Goal: Transaction & Acquisition: Obtain resource

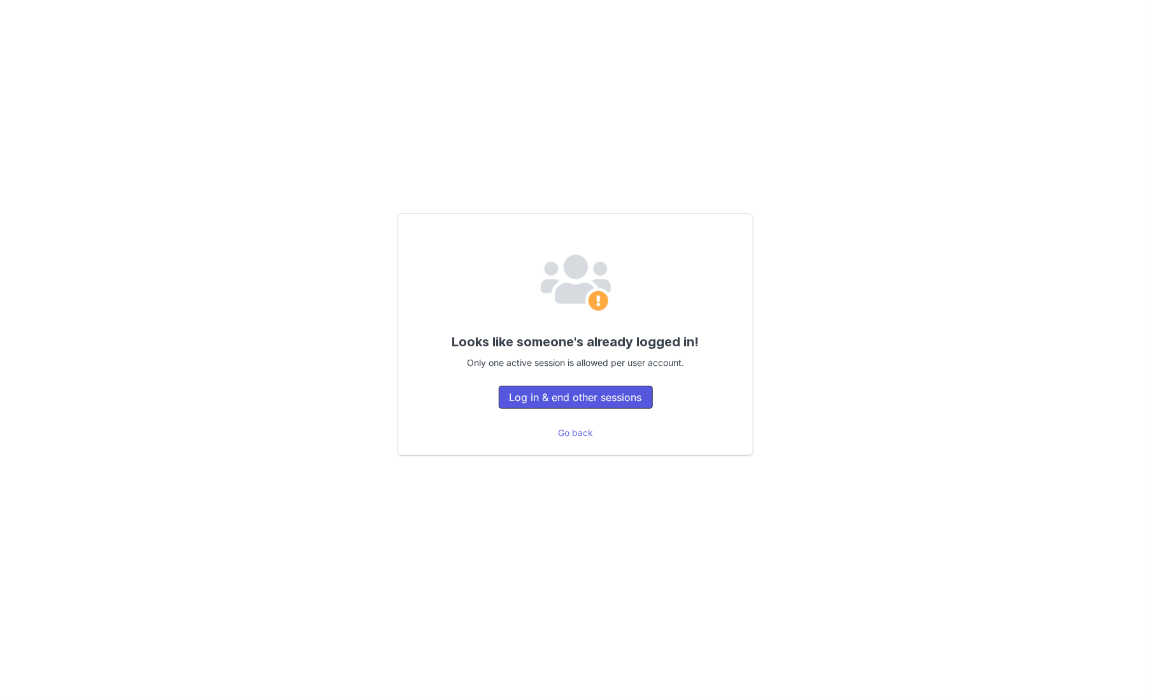
click at [571, 392] on button "Log in & end other sessions" at bounding box center [576, 397] width 154 height 23
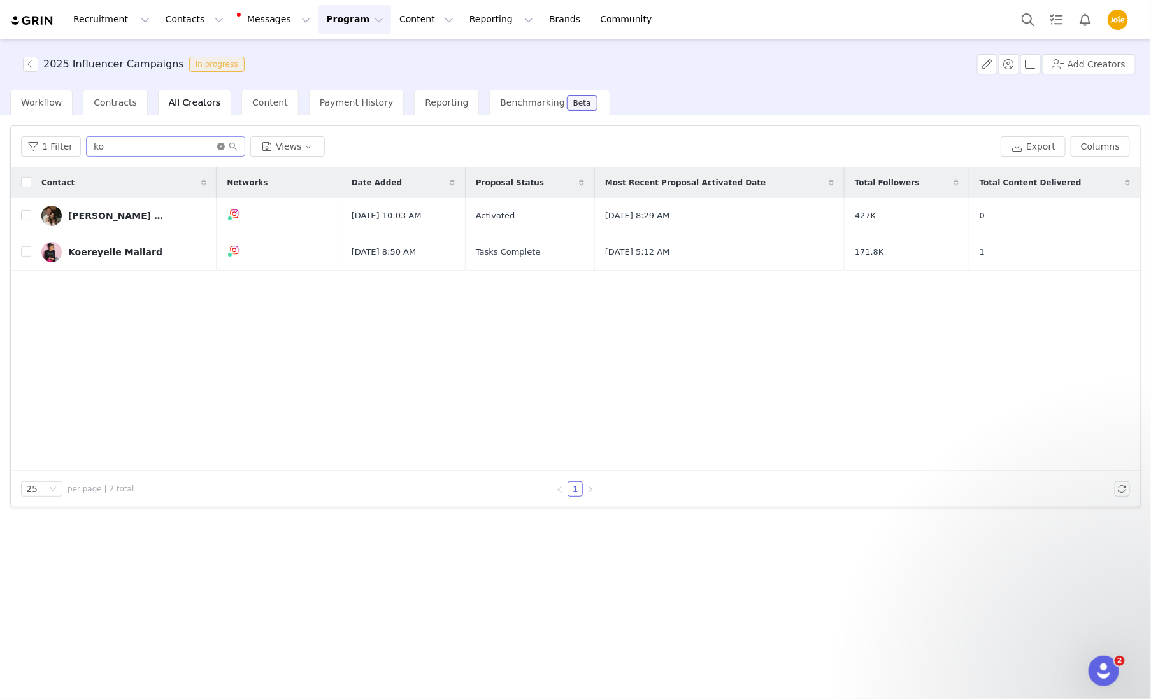
click at [217, 146] on icon "icon: close-circle" at bounding box center [221, 147] width 8 height 8
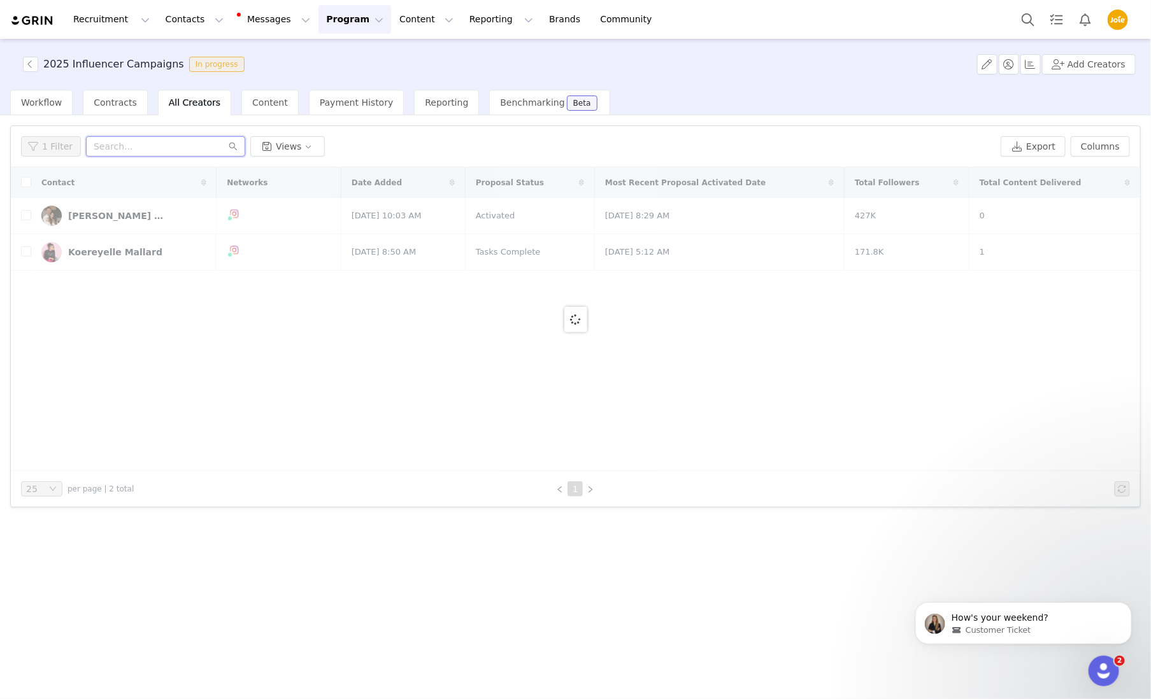
click at [167, 148] on input "text" at bounding box center [165, 146] width 159 height 20
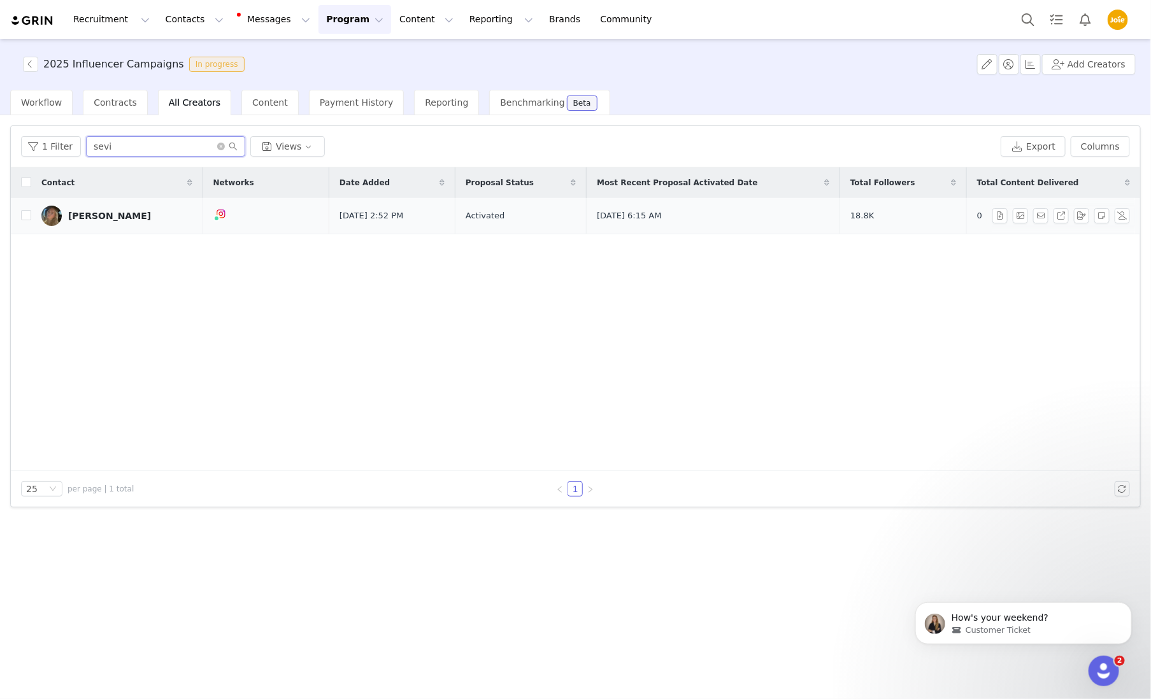
type input "sevi"
click at [84, 211] on div "[PERSON_NAME]" at bounding box center [109, 216] width 83 height 10
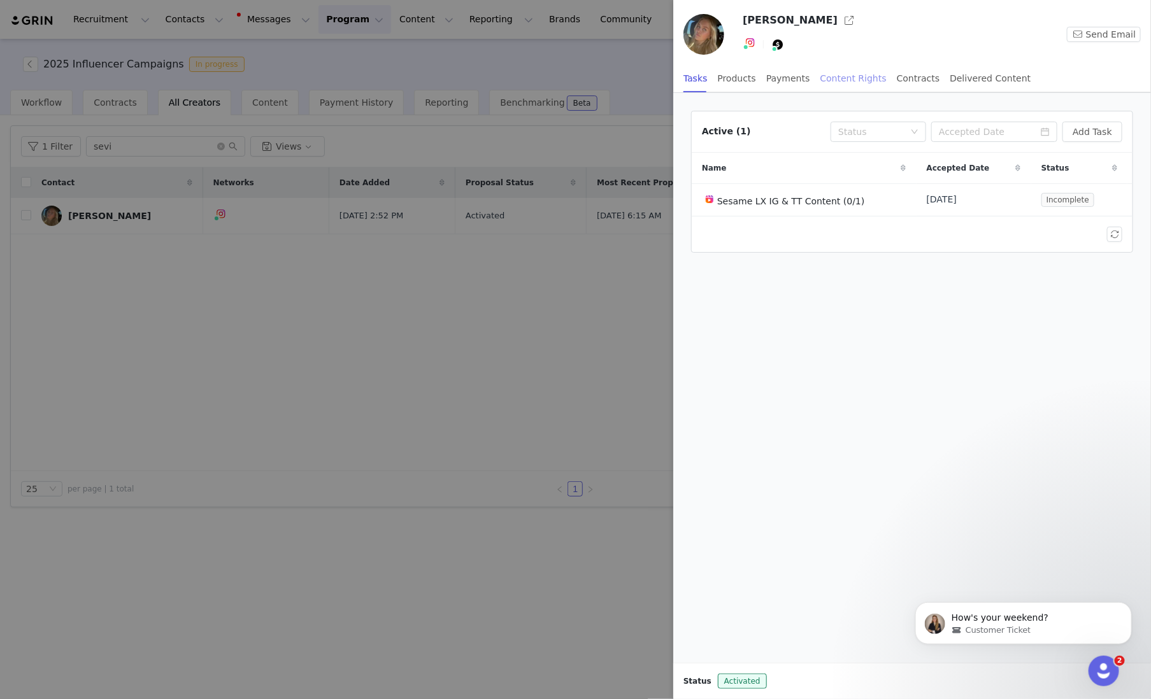
click at [837, 76] on div "Content Rights" at bounding box center [853, 78] width 66 height 29
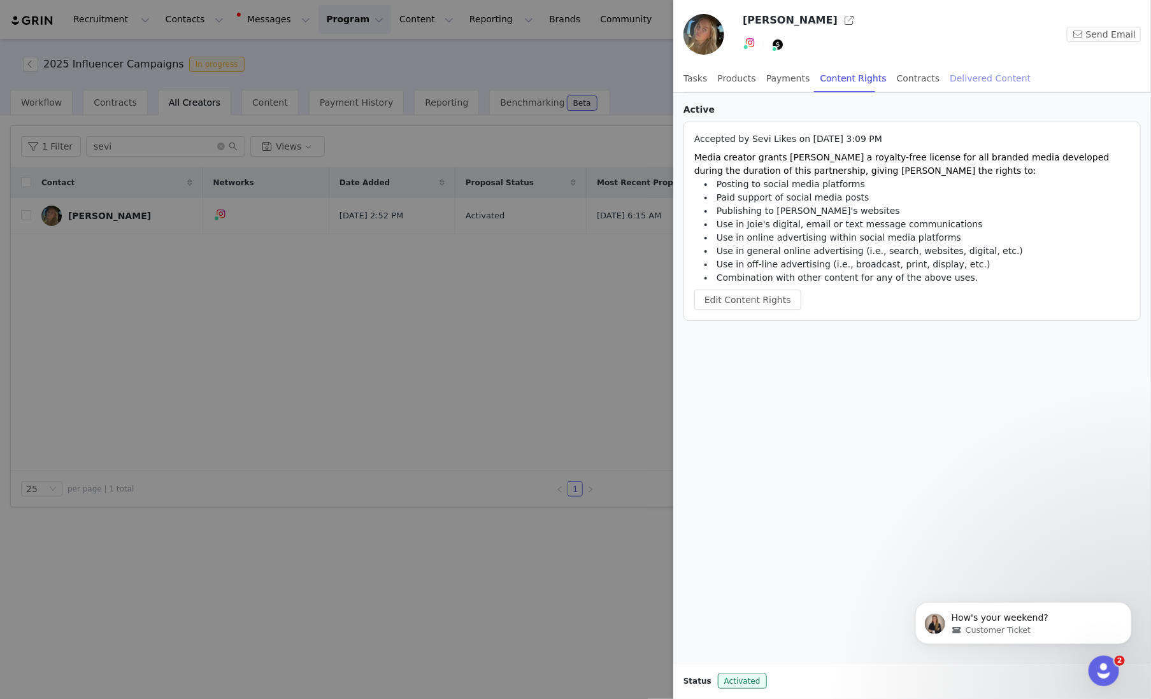
click at [950, 76] on div "Delivered Content" at bounding box center [990, 78] width 81 height 29
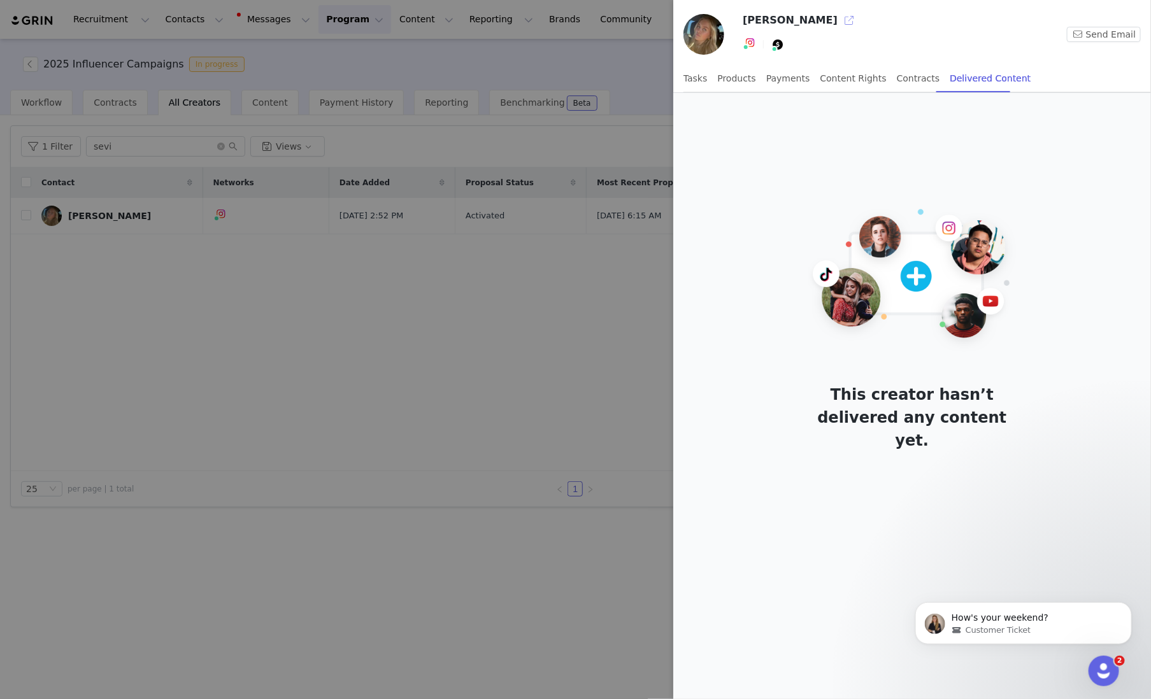
click at [839, 20] on button "button" at bounding box center [849, 20] width 20 height 20
click at [506, 367] on div at bounding box center [575, 349] width 1151 height 699
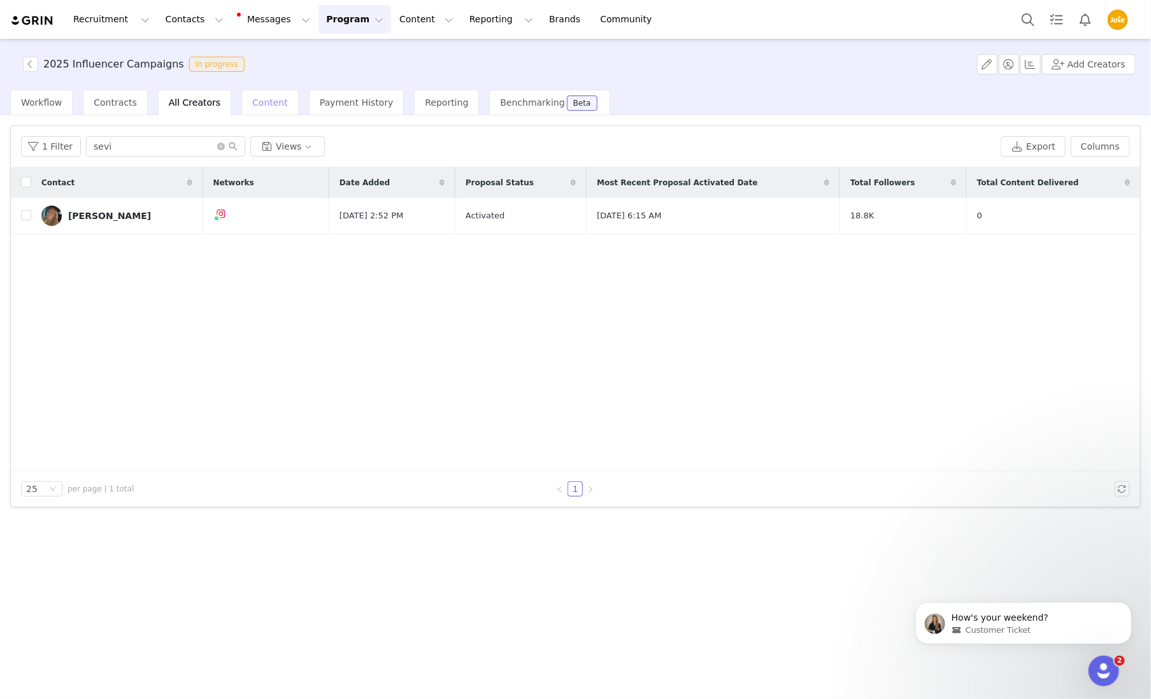
click at [270, 104] on span "Content" at bounding box center [270, 102] width 36 height 10
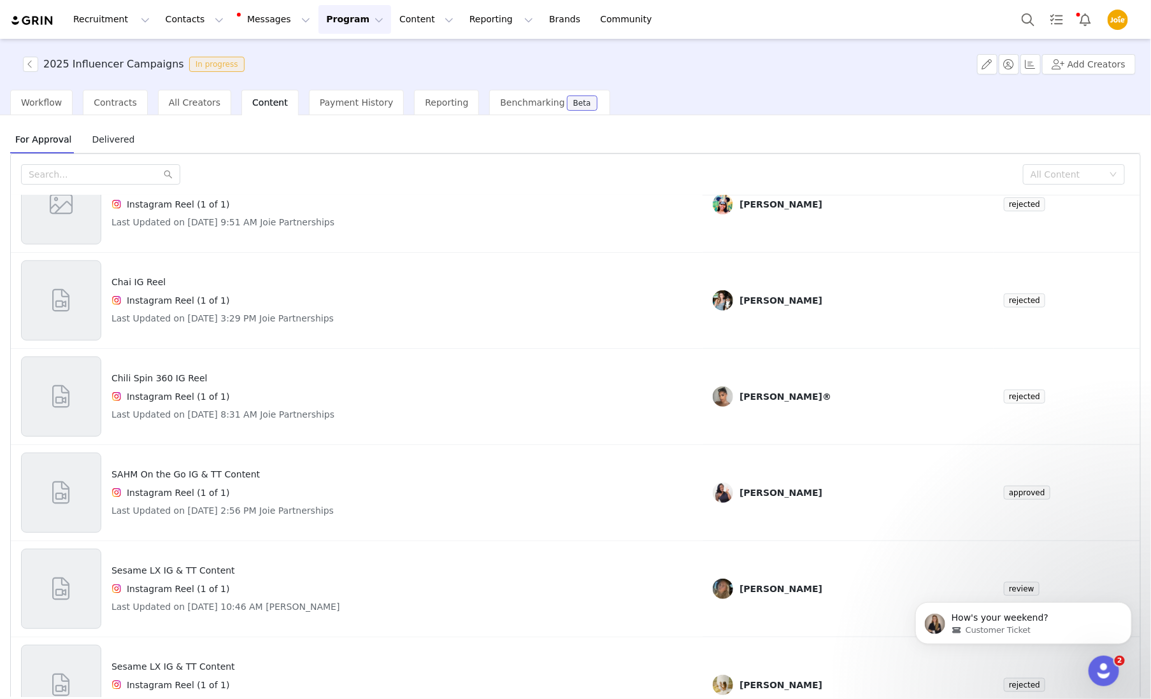
scroll to position [389, 0]
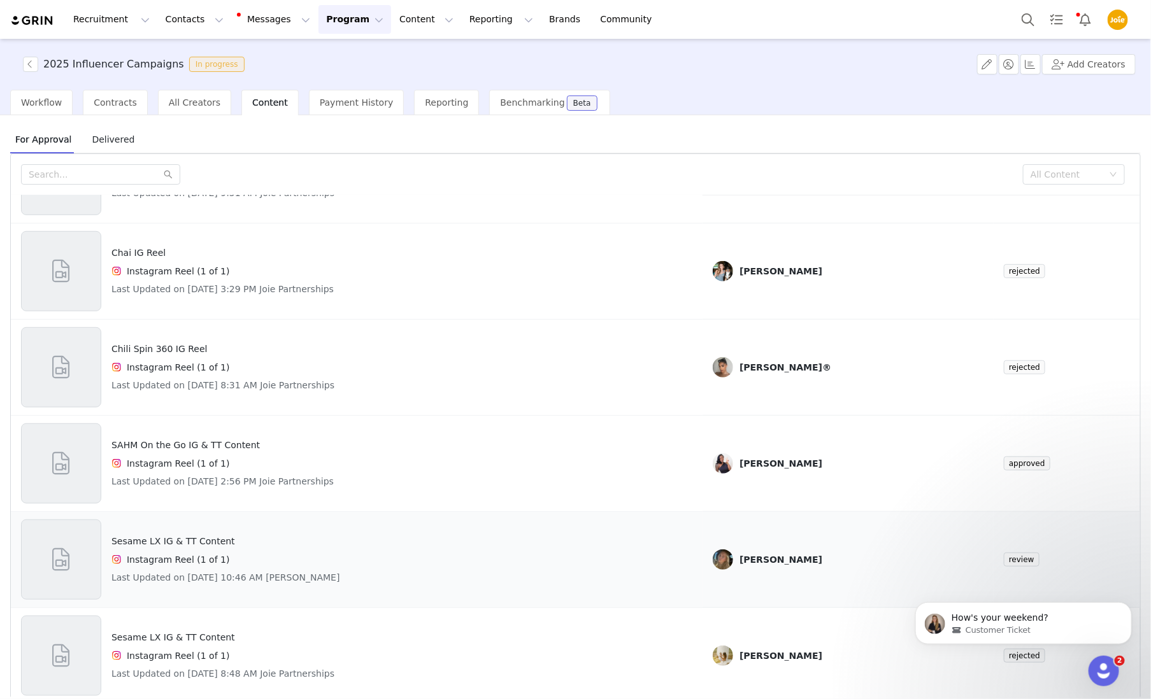
click at [645, 567] on div "Sesame LX IG & TT Content Instagram Reel (1 of 1) Last Updated on [DATE] 10:46 …" at bounding box center [356, 560] width 671 height 80
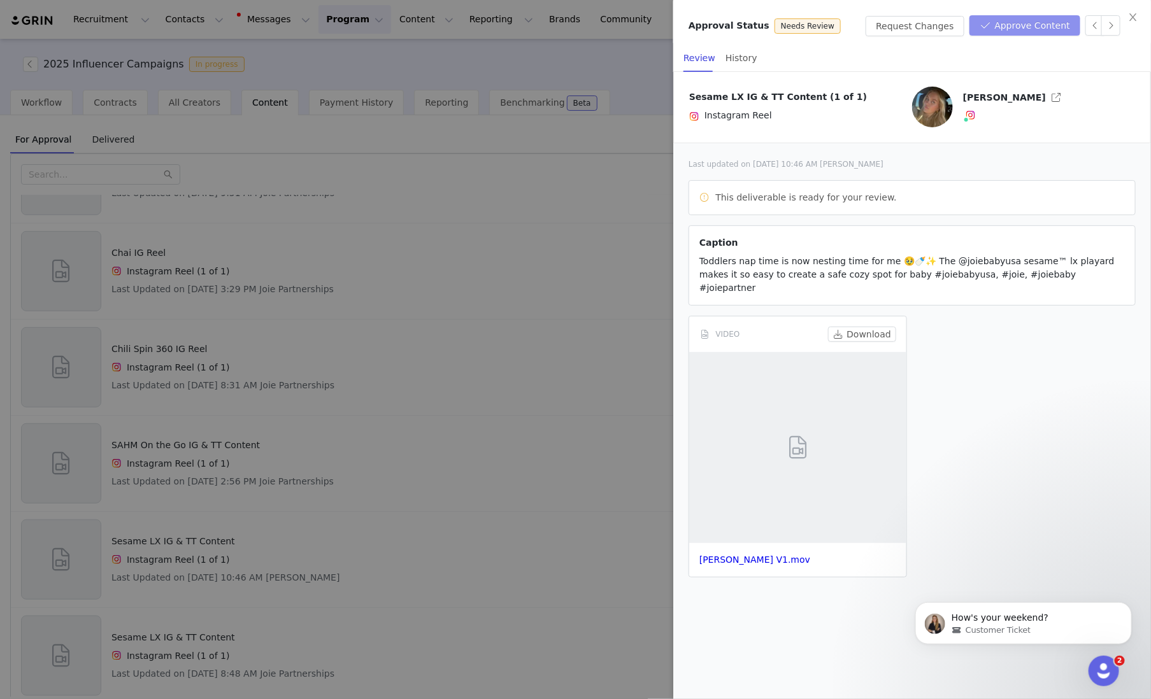
click at [1025, 24] on button "Approve Content" at bounding box center [1024, 25] width 111 height 20
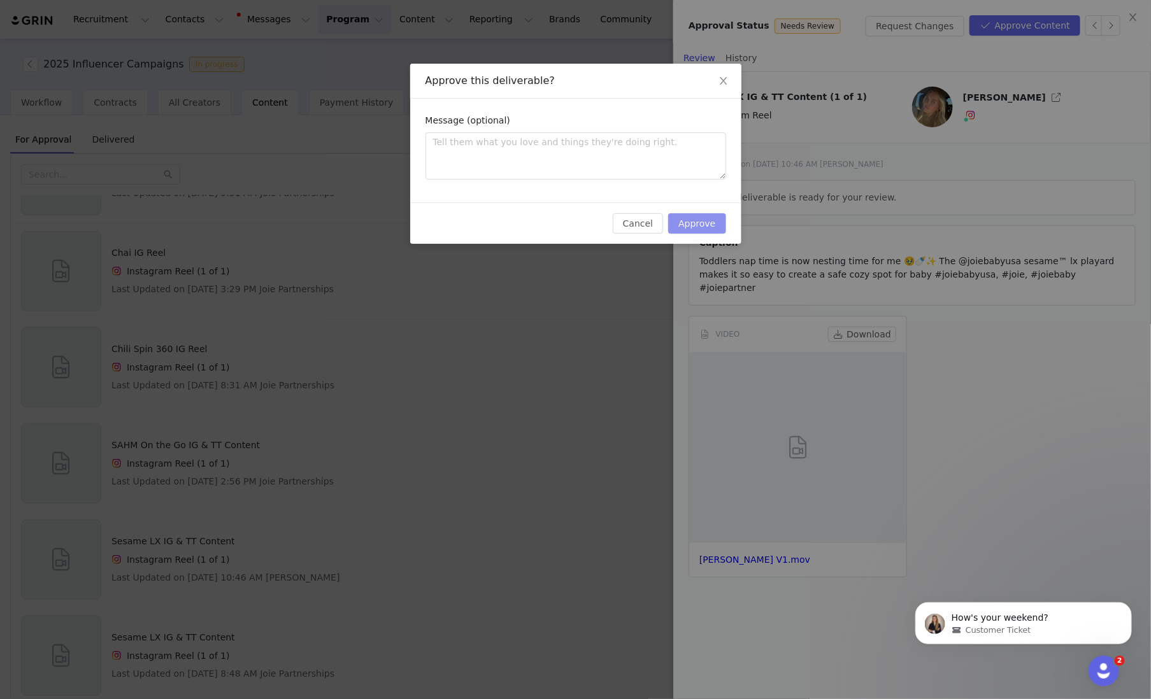
click at [706, 215] on button "Approve" at bounding box center [696, 223] width 57 height 20
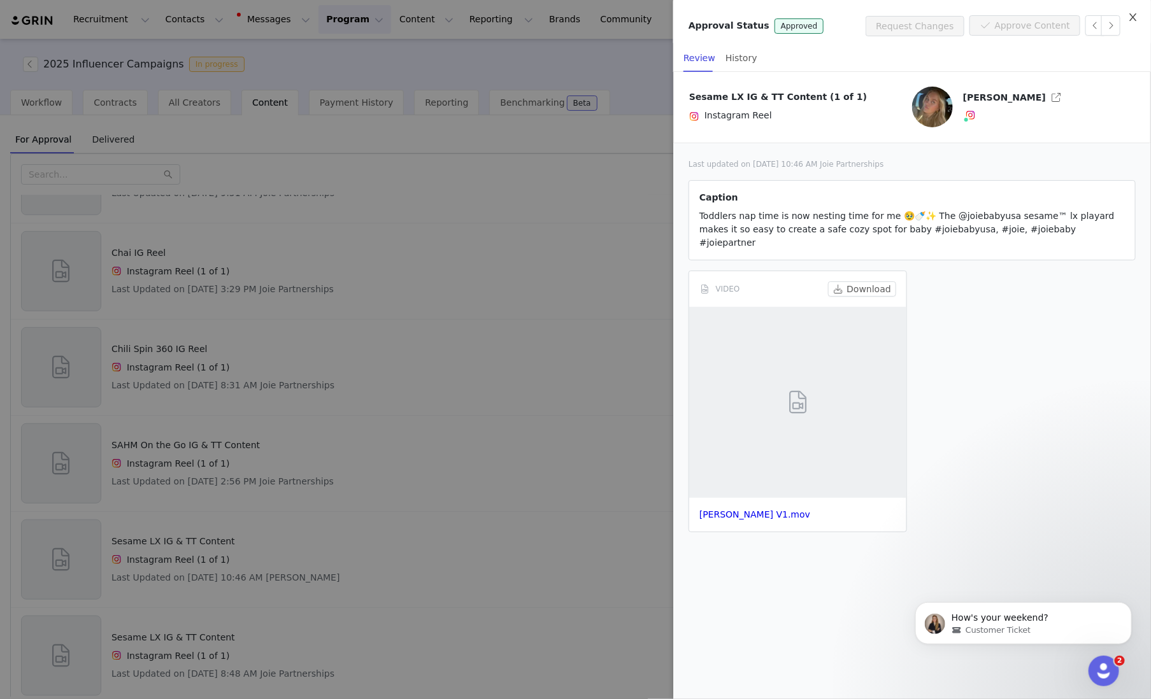
click at [1136, 12] on icon "icon: close" at bounding box center [1133, 17] width 10 height 10
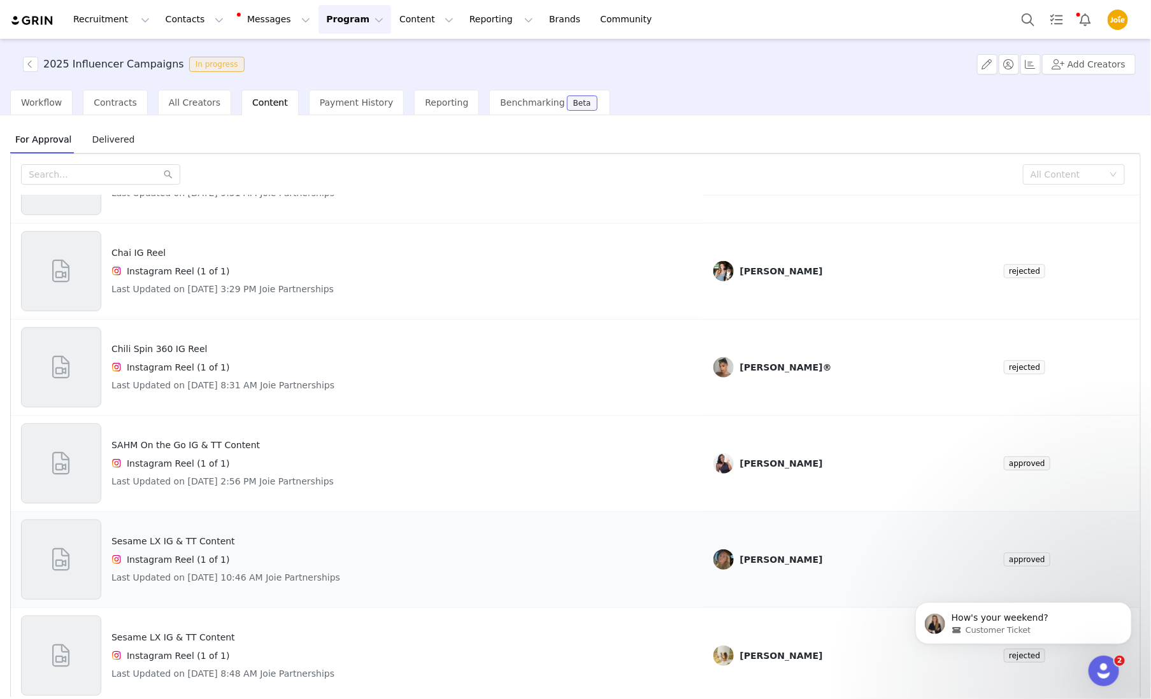
click at [403, 539] on div "Sesame LX IG & TT Content Instagram Reel (1 of 1) Last Updated on [DATE] 10:46 …" at bounding box center [357, 560] width 672 height 80
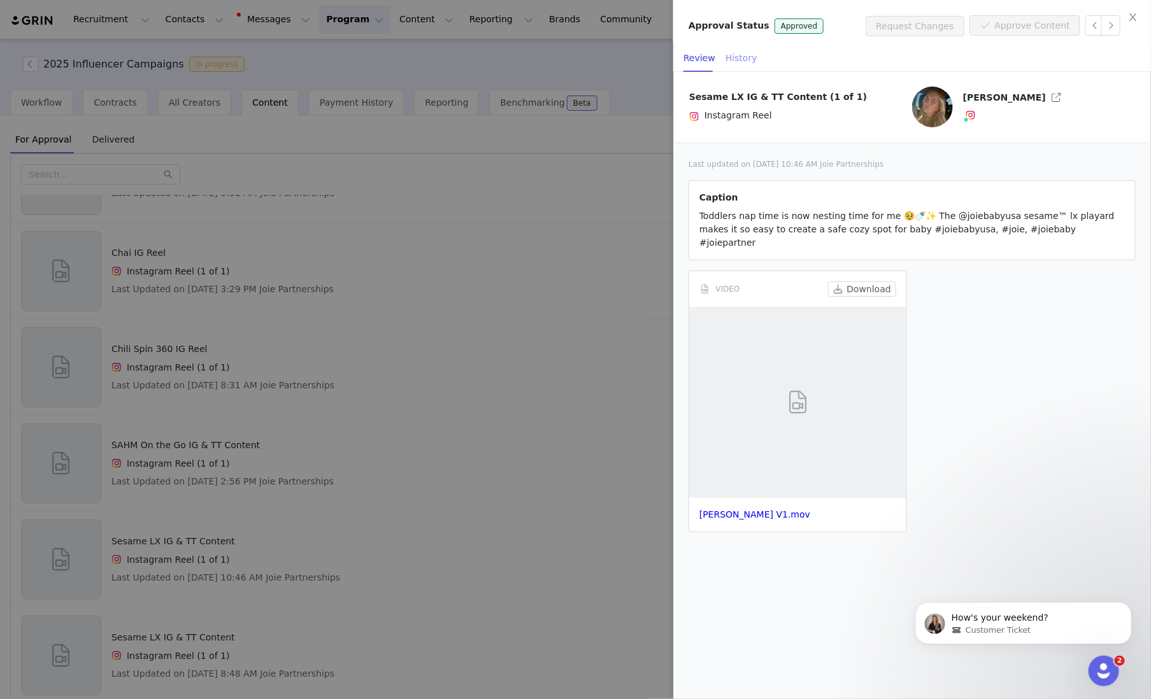
click at [742, 59] on div "History" at bounding box center [741, 58] width 32 height 29
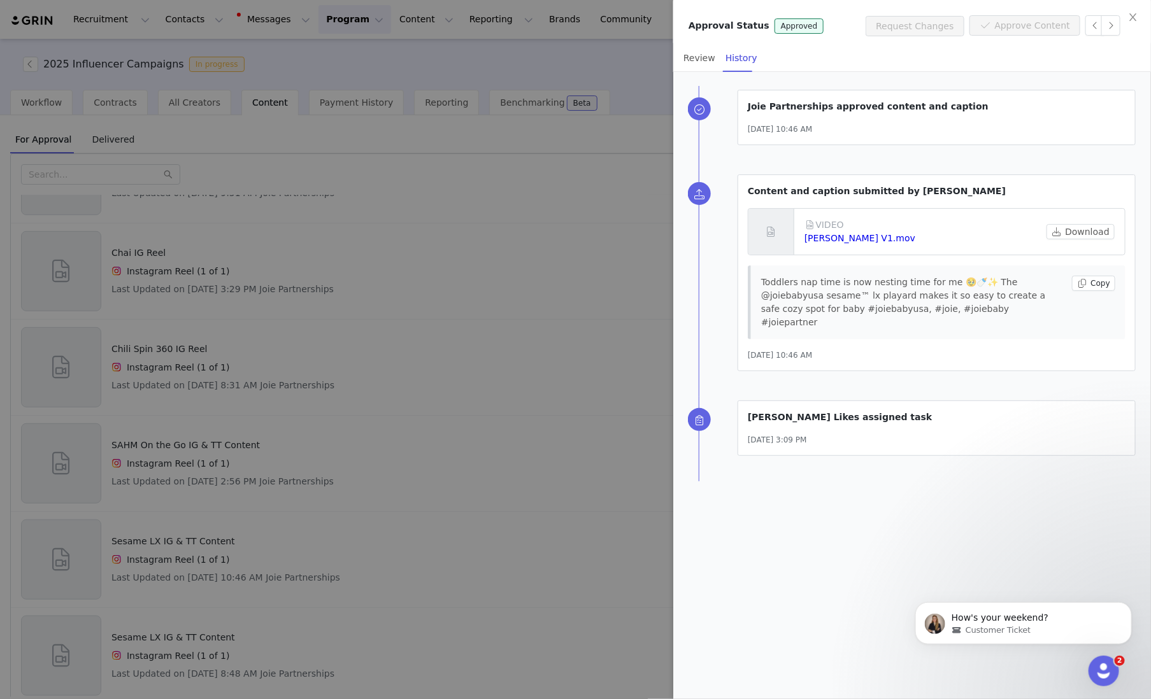
drag, startPoint x: 396, startPoint y: 145, endPoint x: 297, endPoint y: 137, distance: 99.7
click at [396, 145] on div at bounding box center [575, 349] width 1151 height 699
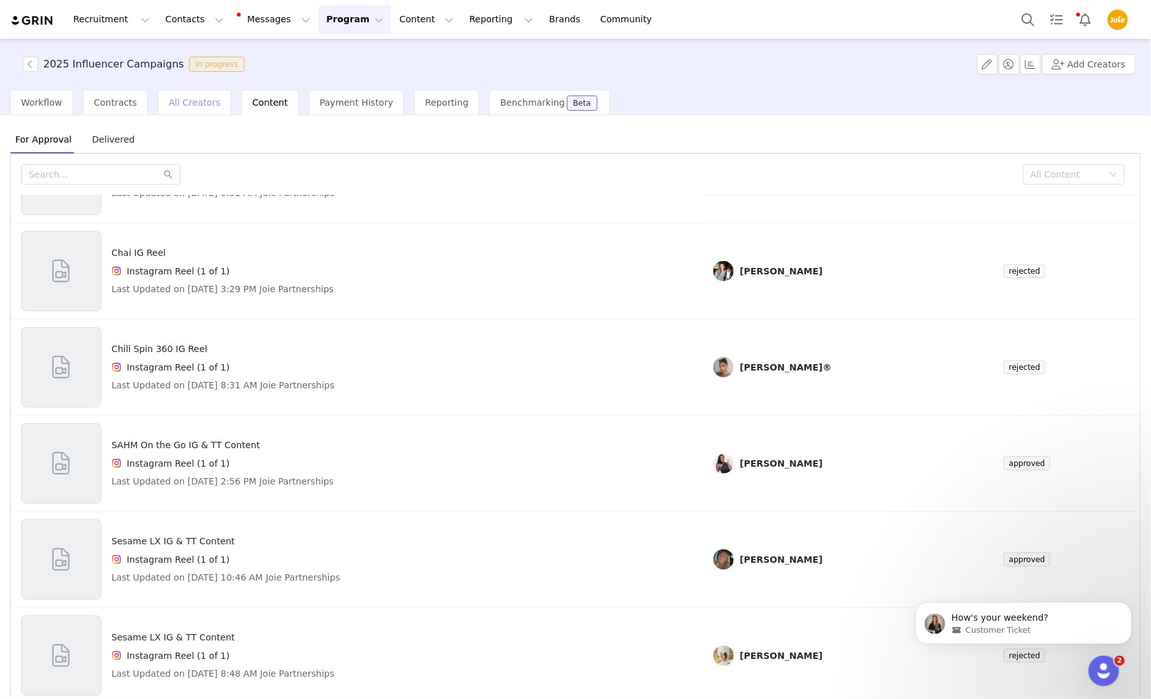
click at [177, 102] on span "All Creators" at bounding box center [195, 102] width 52 height 10
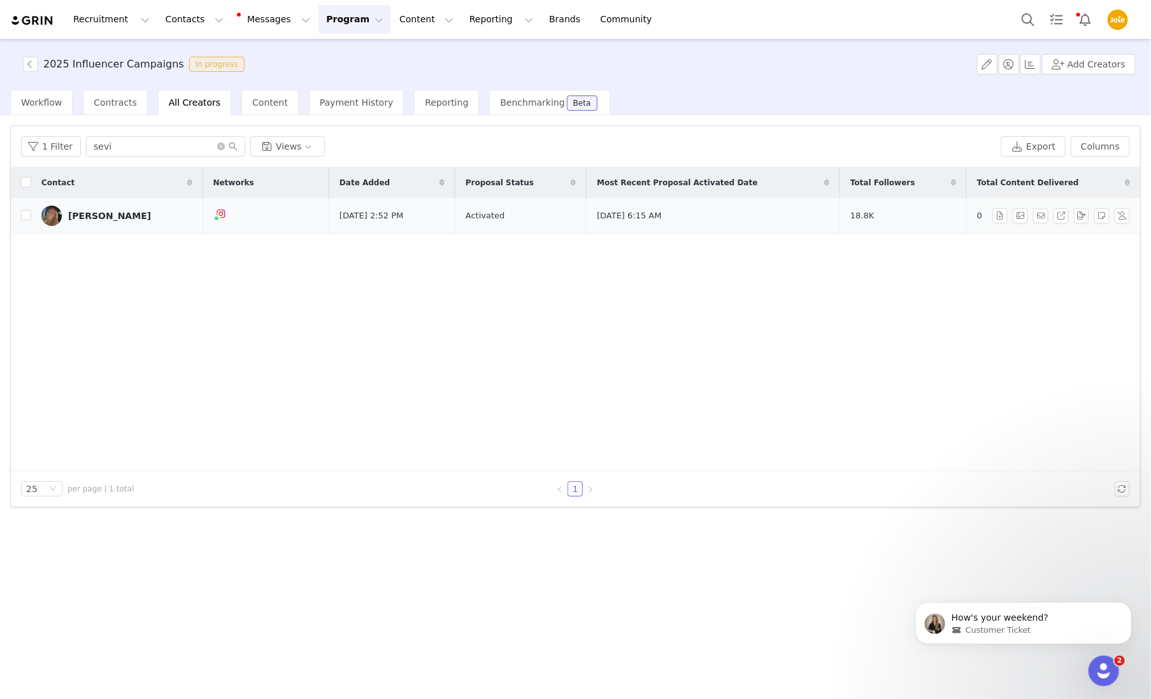
click at [106, 215] on div "[PERSON_NAME]" at bounding box center [109, 216] width 83 height 10
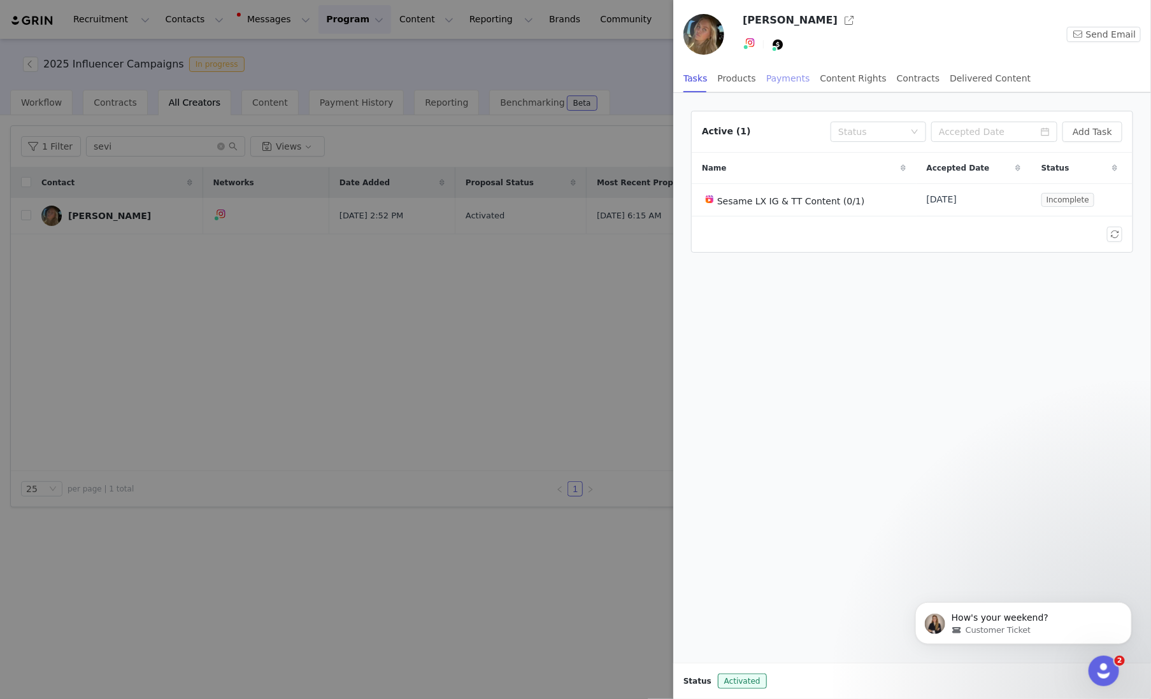
click at [789, 81] on div "Payments" at bounding box center [788, 78] width 44 height 29
click at [560, 349] on div at bounding box center [575, 349] width 1151 height 699
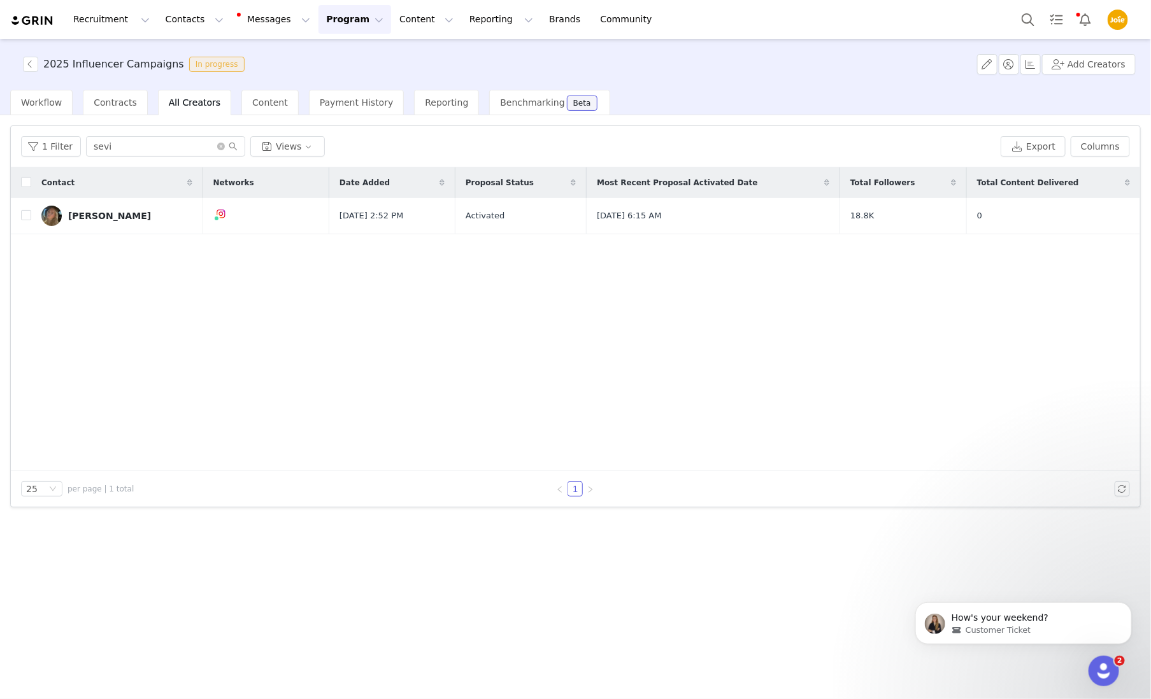
click at [1120, 21] on img "Profile" at bounding box center [1118, 20] width 20 height 20
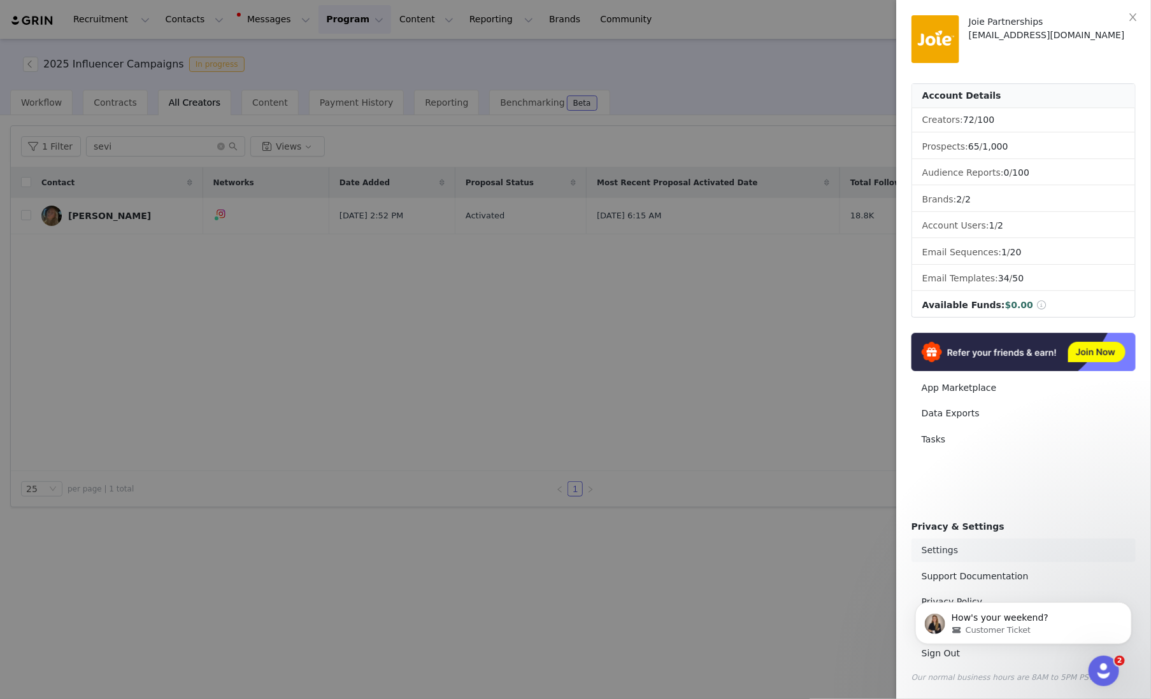
click at [959, 549] on link "Settings" at bounding box center [1023, 551] width 224 height 24
select select "America/New_York"
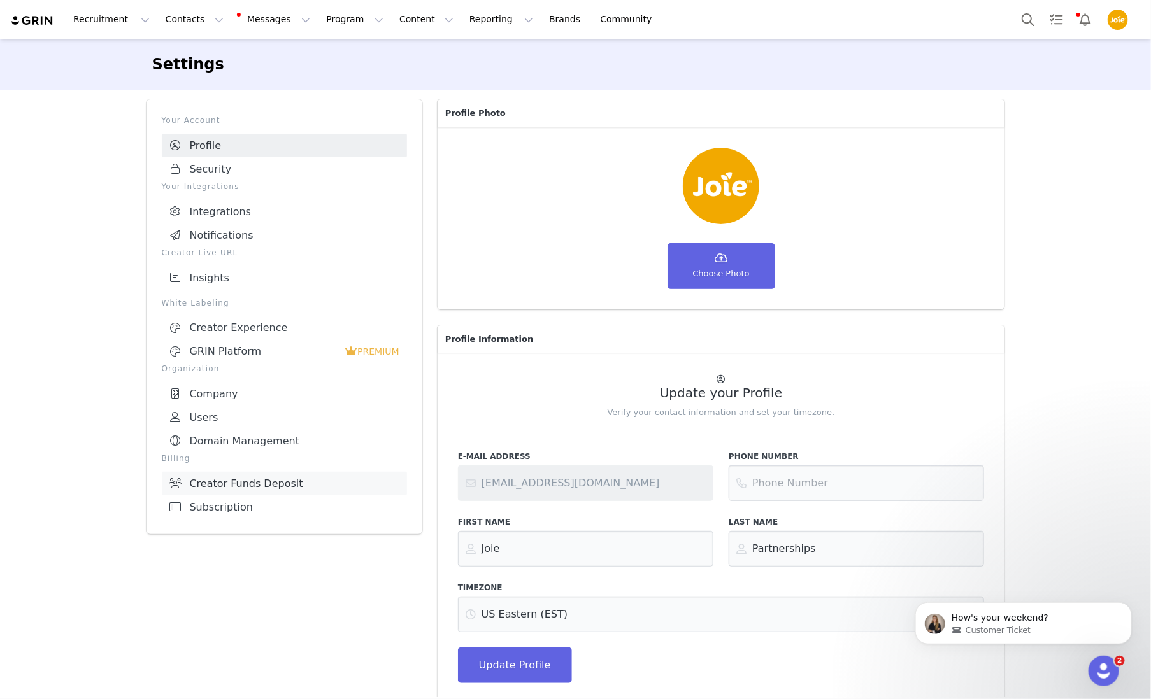
click at [273, 476] on link "Creator Funds Deposit" at bounding box center [284, 484] width 245 height 24
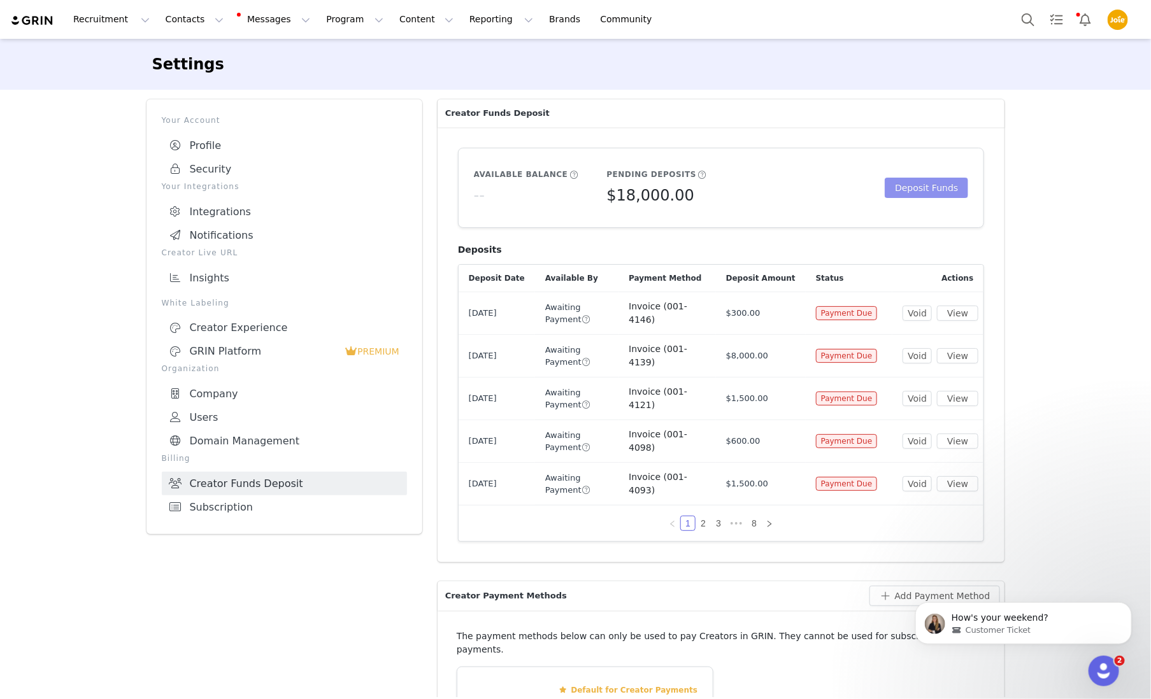
click at [955, 185] on button "Deposit Funds" at bounding box center [926, 188] width 83 height 20
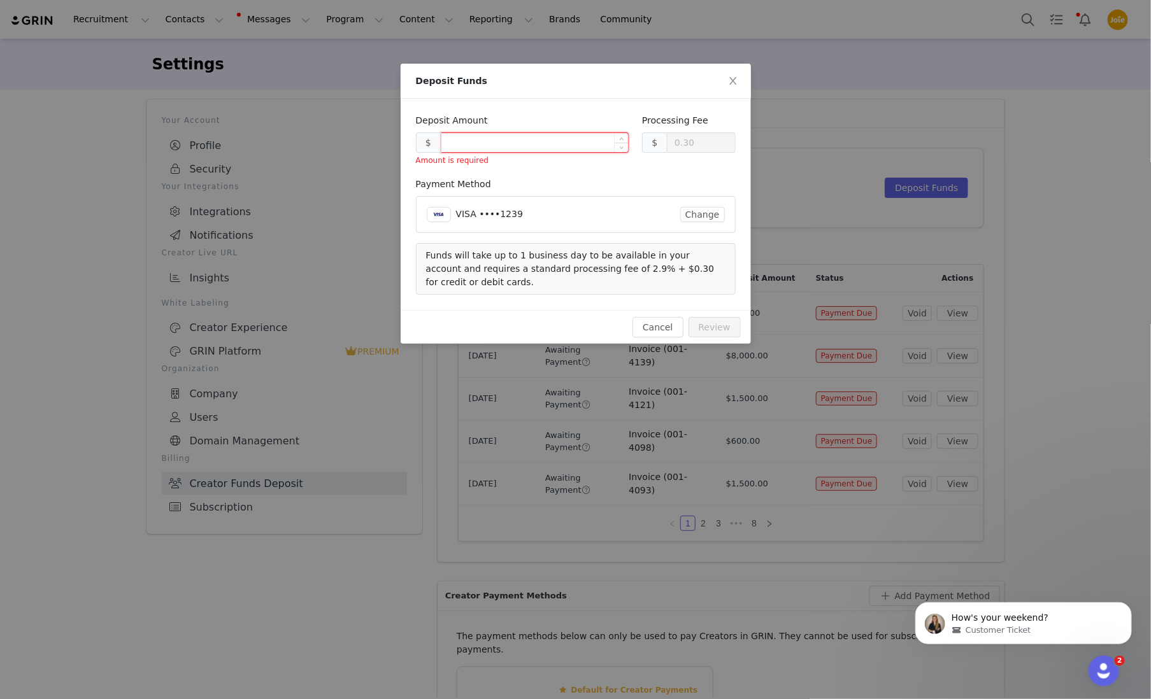
click at [604, 144] on input at bounding box center [534, 142] width 187 height 19
type input "0.00"
click at [702, 214] on button "Change" at bounding box center [702, 214] width 45 height 15
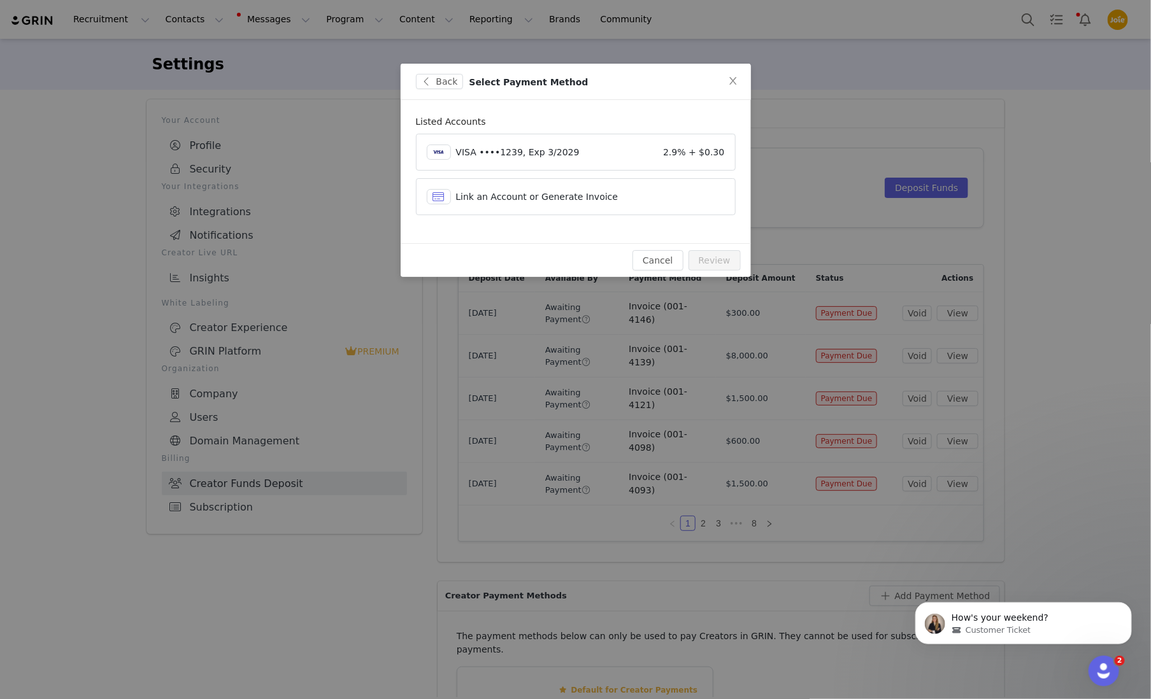
click at [559, 205] on article "Link an Account or Generate Invoice" at bounding box center [576, 196] width 320 height 37
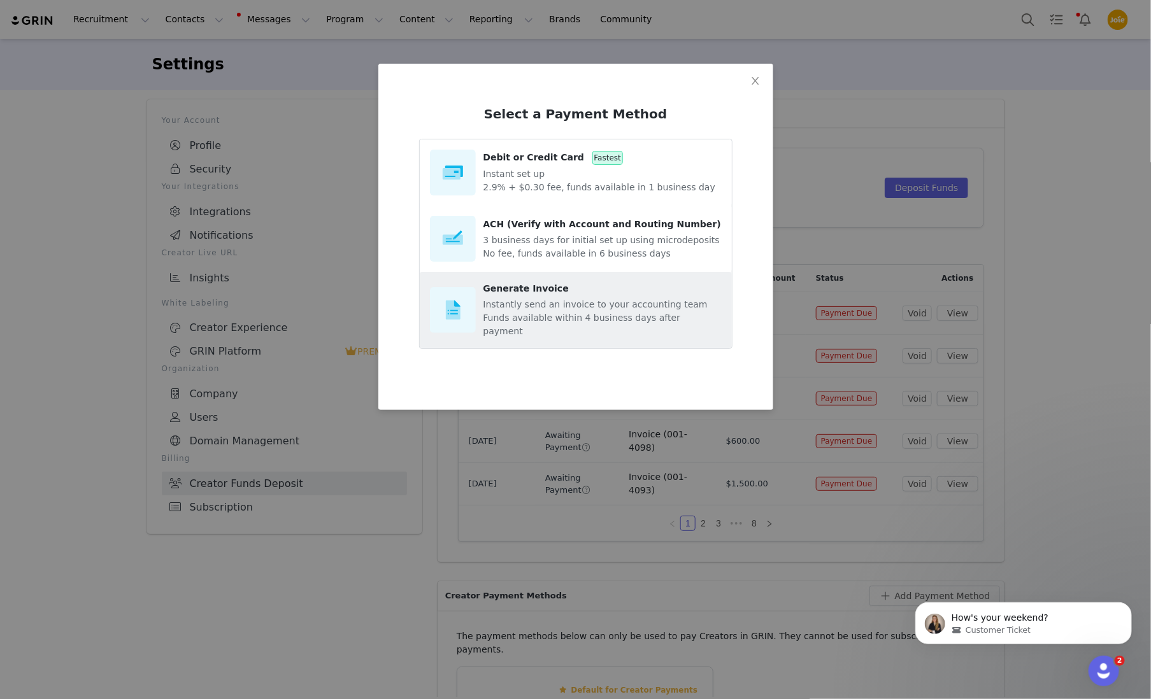
click at [580, 296] on div "Generate Invoice" at bounding box center [602, 288] width 238 height 13
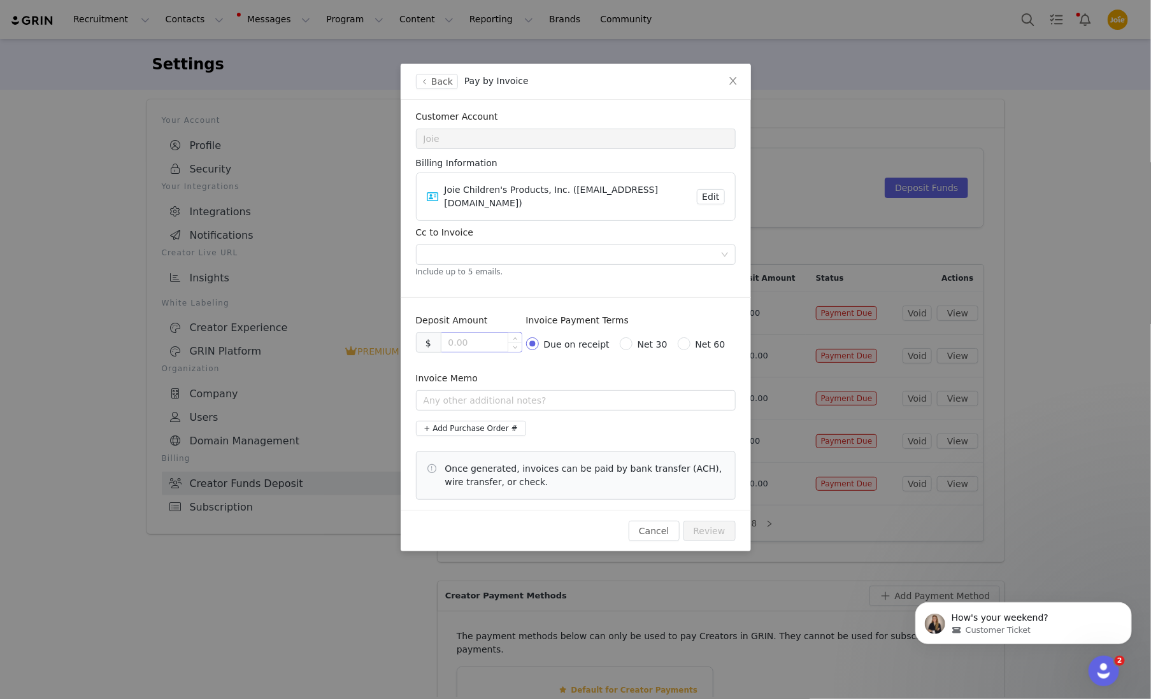
click at [478, 333] on input at bounding box center [481, 342] width 80 height 19
type input "5150.00"
click at [545, 391] on input "text" at bounding box center [576, 400] width 320 height 20
type input "o"
type input "[EMAIL_ADDRESS][DOMAIN_NAME]"
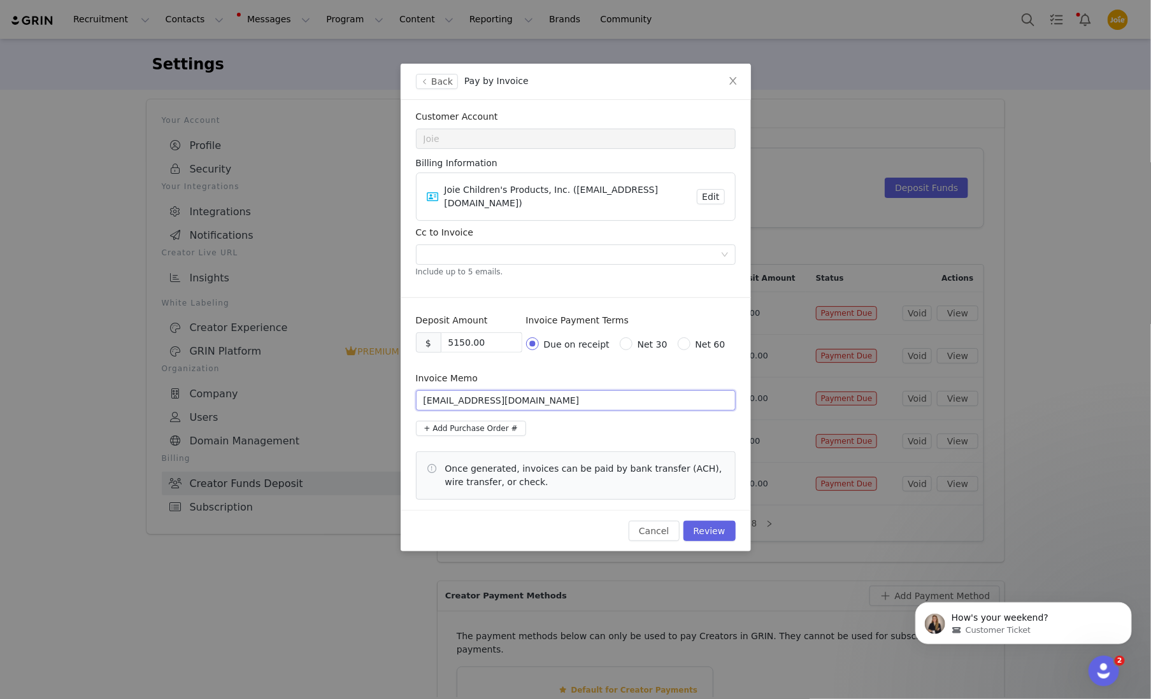
drag, startPoint x: 558, startPoint y: 392, endPoint x: 390, endPoint y: 394, distance: 168.2
click at [390, 394] on div "Back Pay by Invoice Customer Account Joie Billing Information Joie Children's P…" at bounding box center [575, 349] width 1151 height 699
click at [440, 248] on div at bounding box center [571, 254] width 303 height 19
paste input "[EMAIL_ADDRESS][DOMAIN_NAME]"
type input "[EMAIL_ADDRESS][DOMAIN_NAME]"
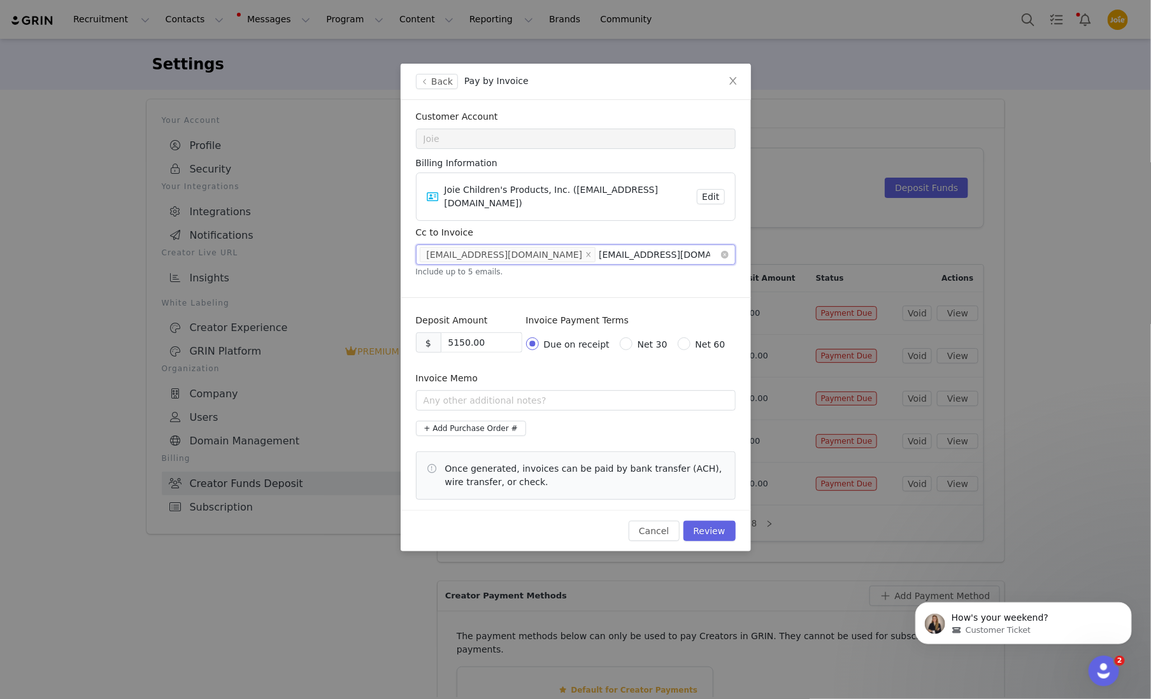
type input "[EMAIL_ADDRESS][DOMAIN_NAME]"
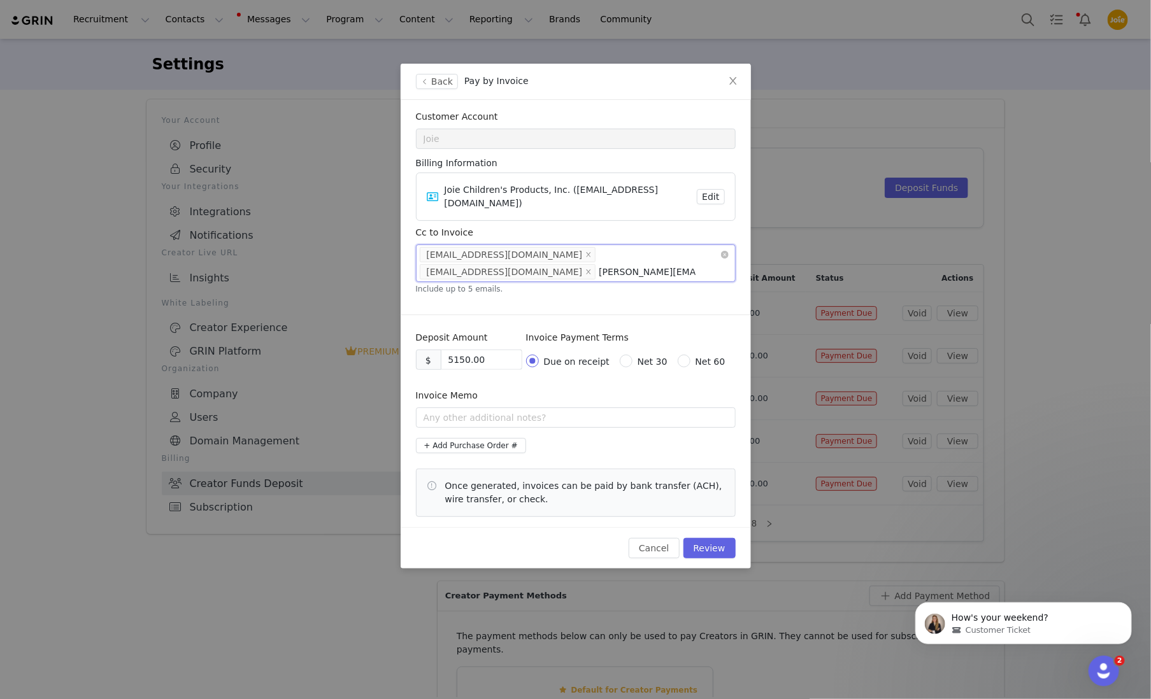
type input "[PERSON_NAME][EMAIL_ADDRESS][DOMAIN_NAME]"
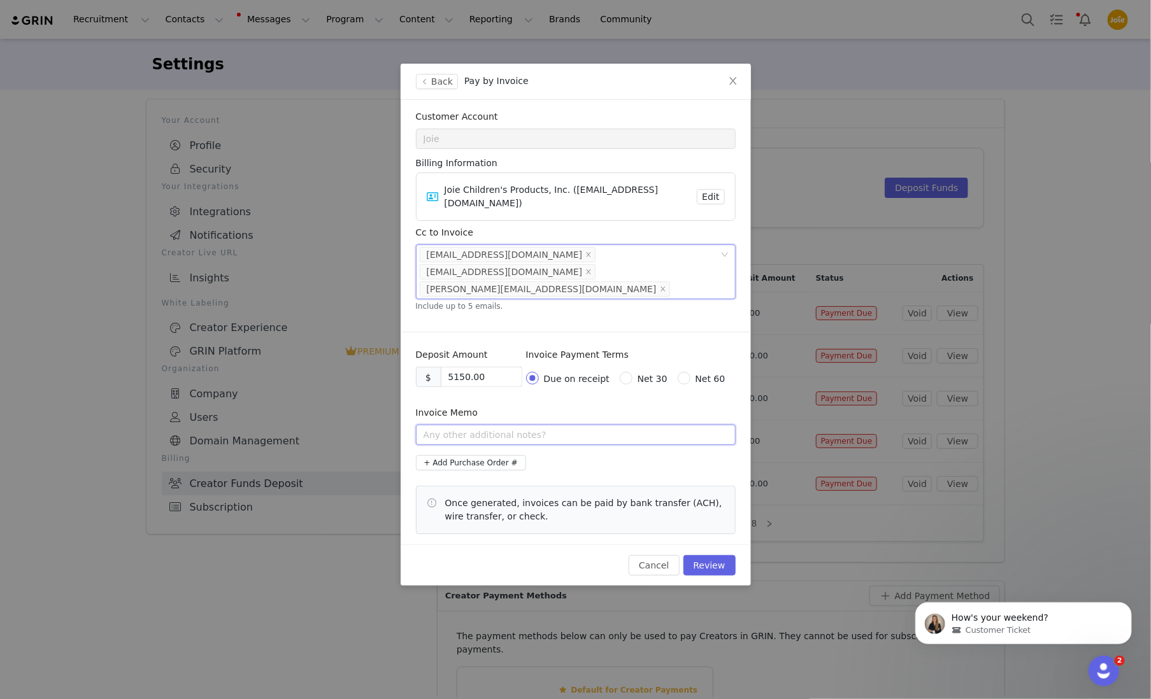
click at [476, 425] on input "text" at bounding box center [576, 435] width 320 height 20
type input "[PERSON_NAME] Sesame LX Content"
click at [720, 555] on button "Review" at bounding box center [709, 565] width 52 height 20
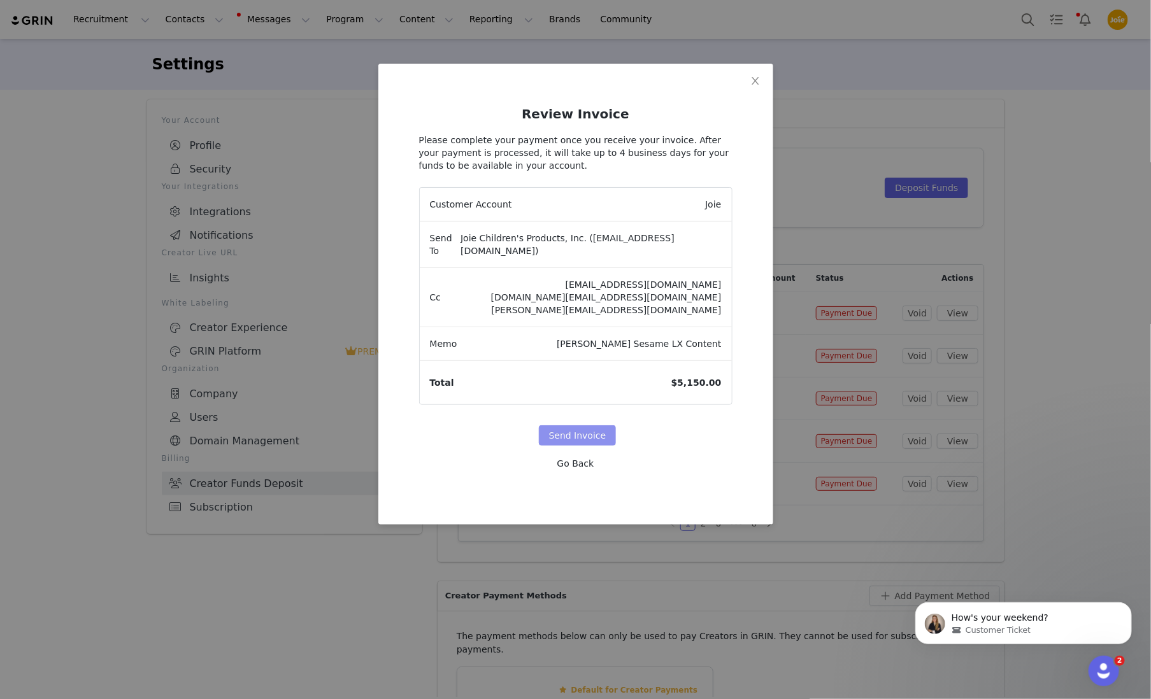
click at [585, 425] on button "Send Invoice" at bounding box center [578, 435] width 78 height 20
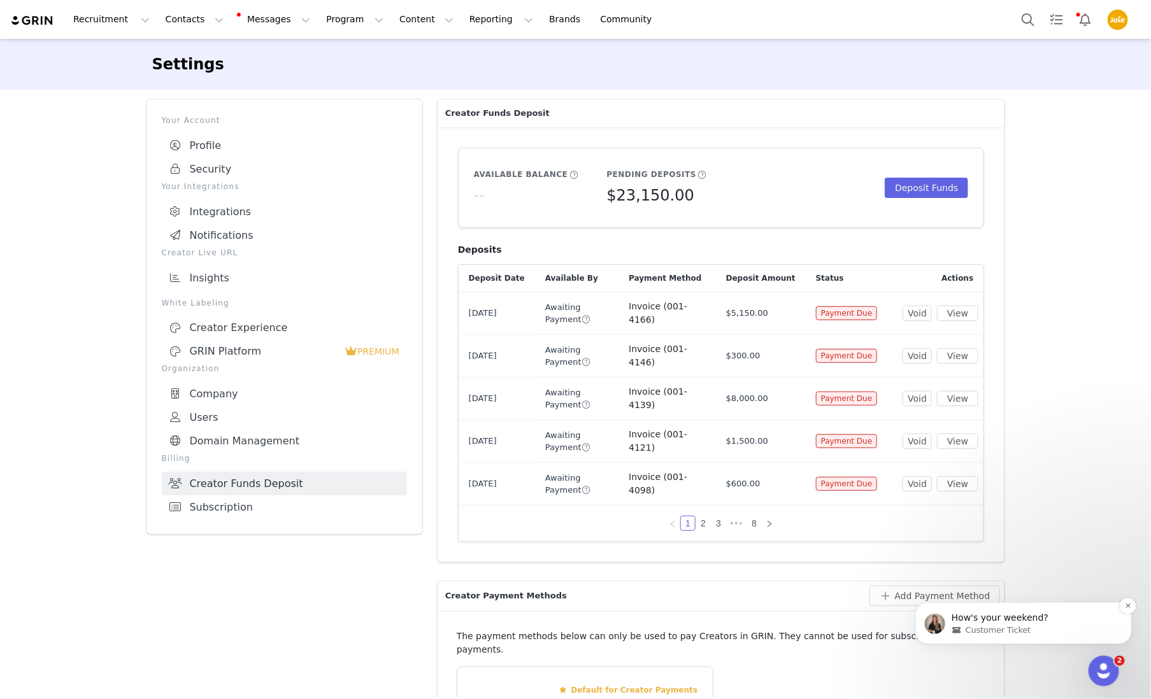
click at [1032, 620] on span "How's your weekend?" at bounding box center [999, 617] width 97 height 10
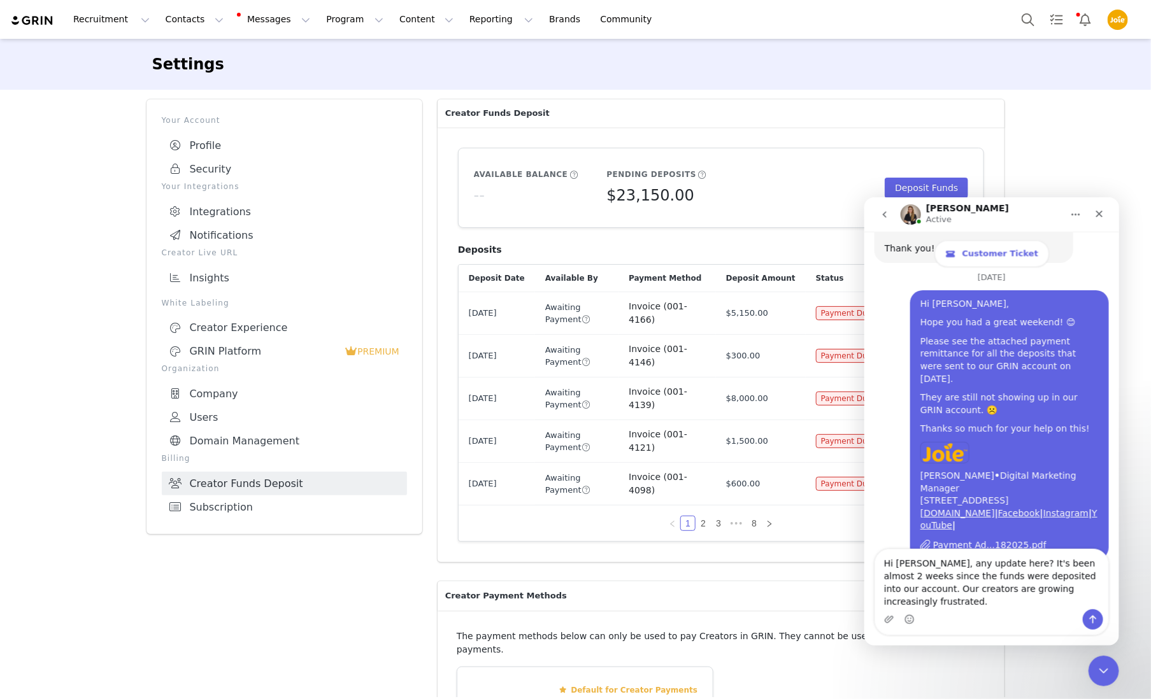
scroll to position [3644, 0]
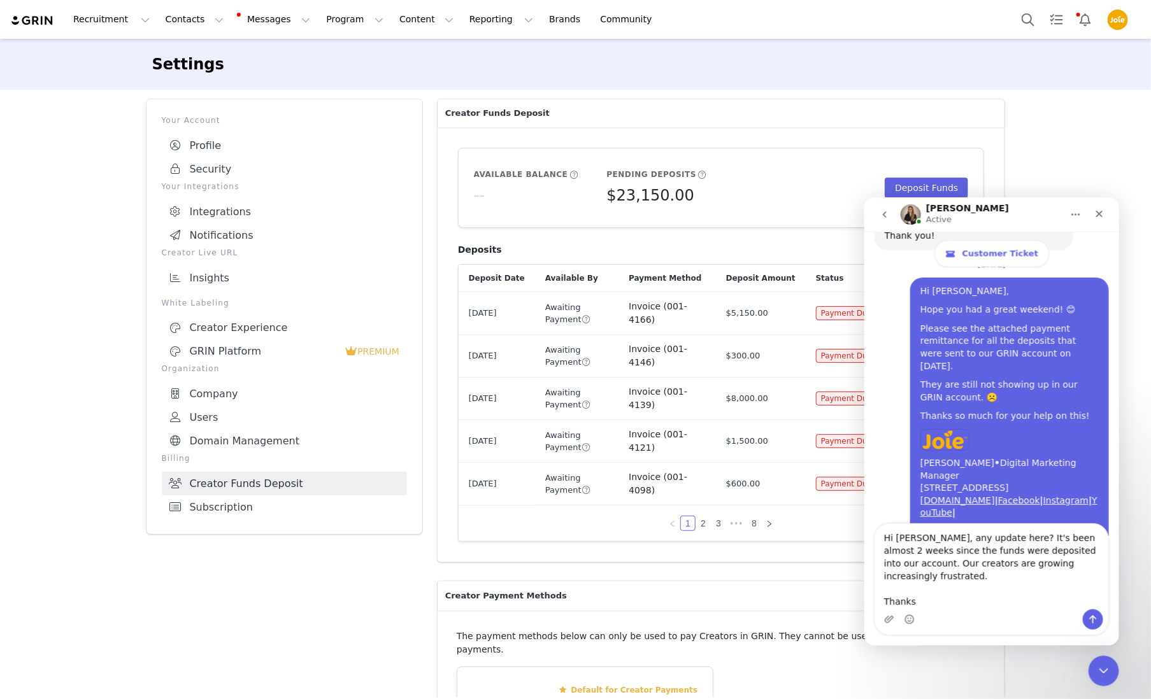
type textarea "Hi [PERSON_NAME], any update here? It's been almost 2 weeks since the funds wer…"
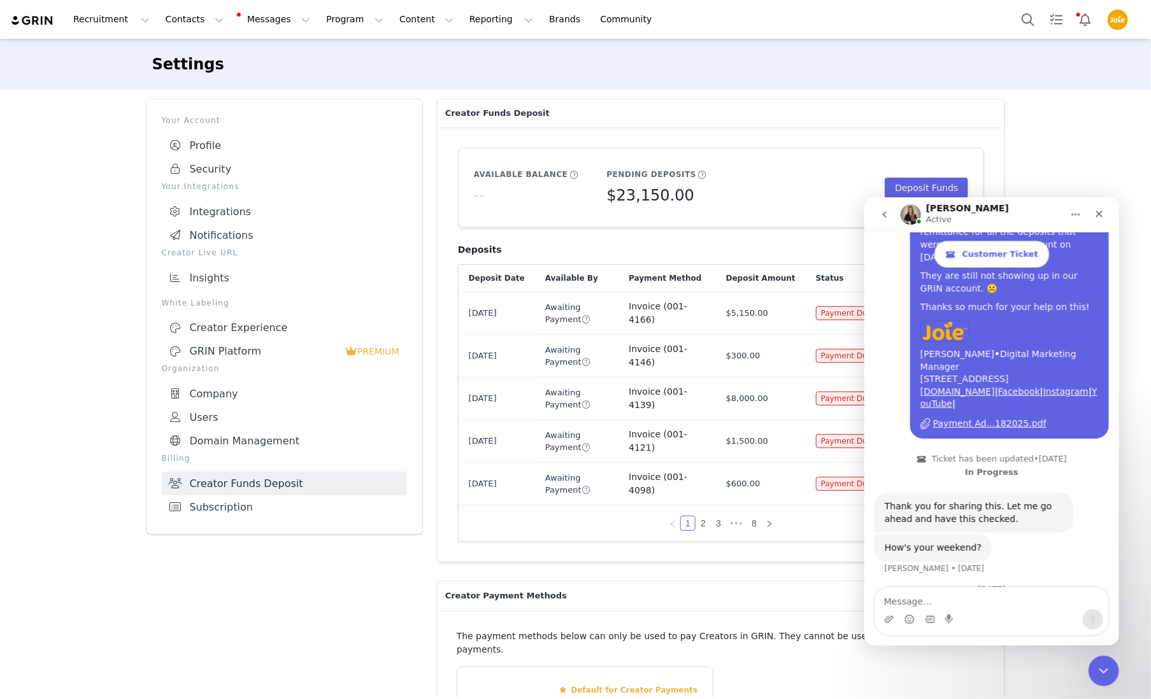
scroll to position [3705, 0]
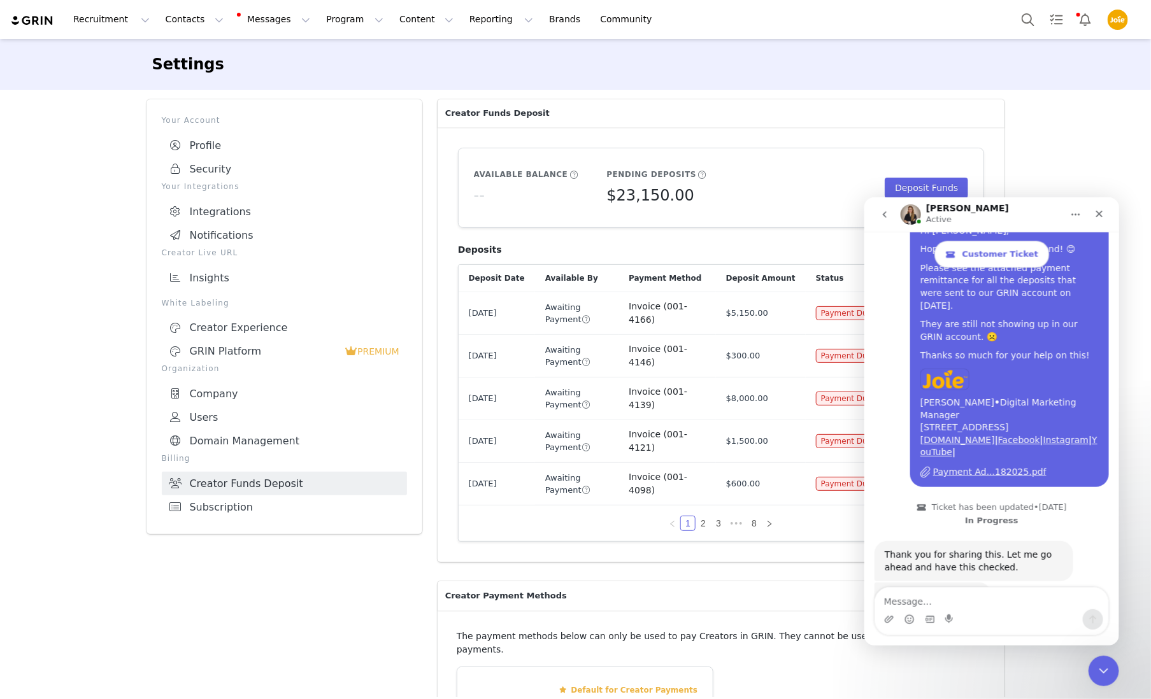
click at [884, 211] on icon "go back" at bounding box center [884, 214] width 4 height 6
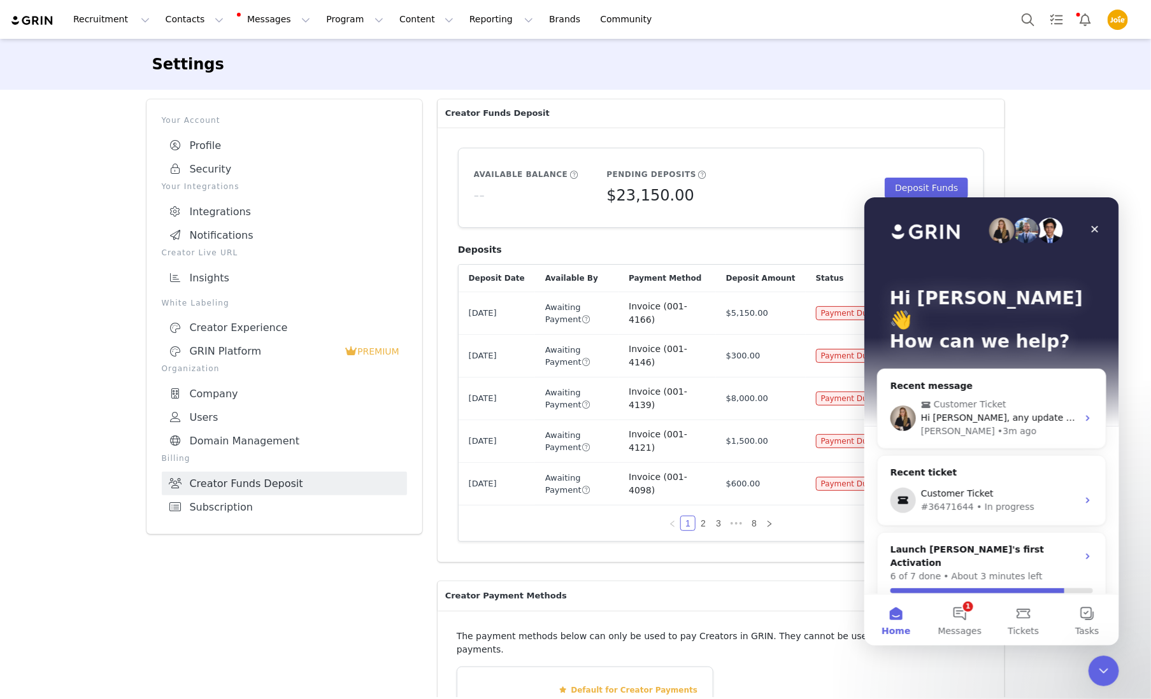
scroll to position [0, 0]
click at [1098, 229] on icon "Close" at bounding box center [1094, 229] width 10 height 10
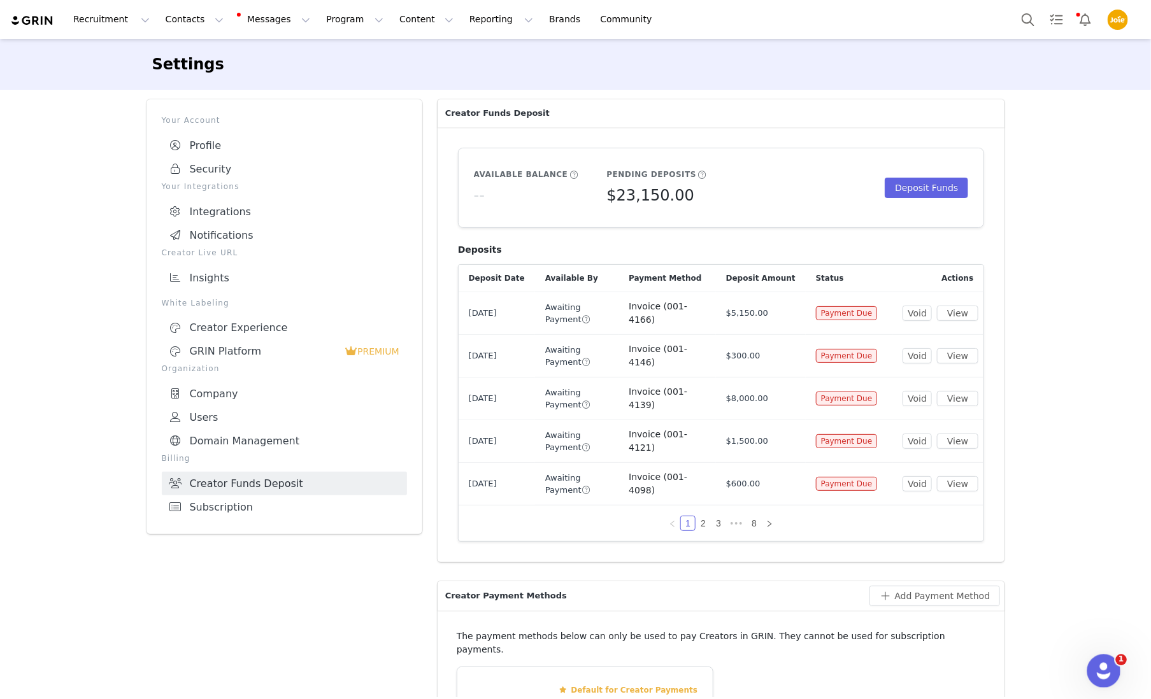
click at [1095, 669] on icon "Open Intercom Messenger" at bounding box center [1102, 669] width 21 height 21
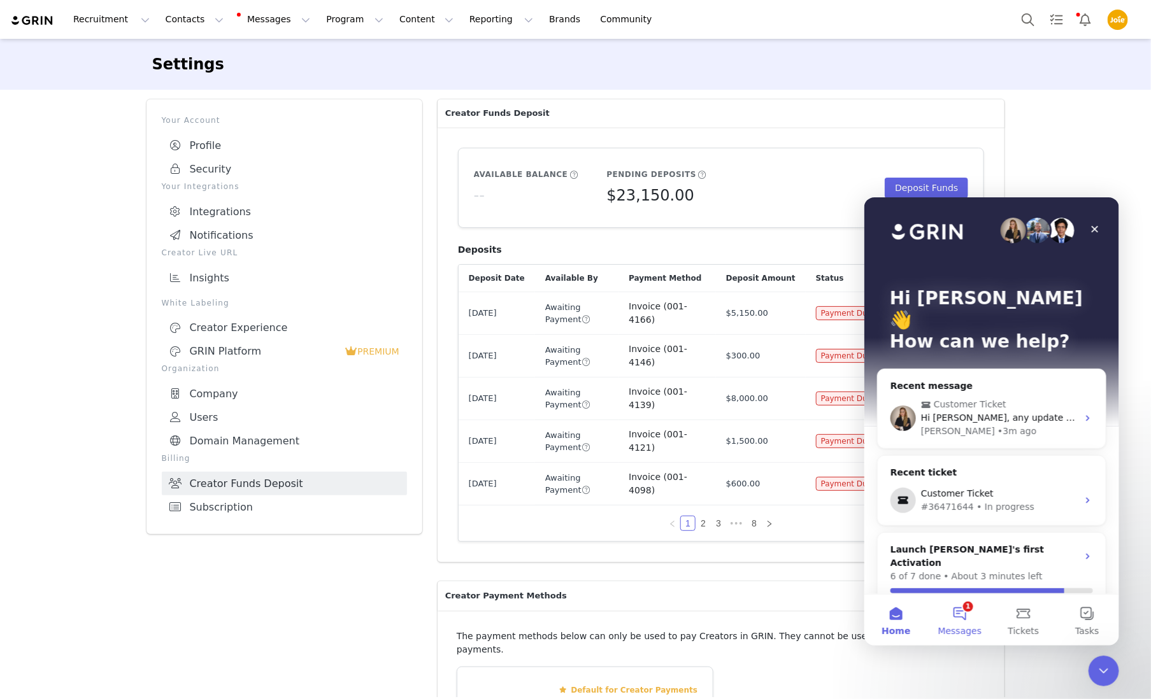
click at [964, 612] on button "1 Messages" at bounding box center [959, 619] width 64 height 51
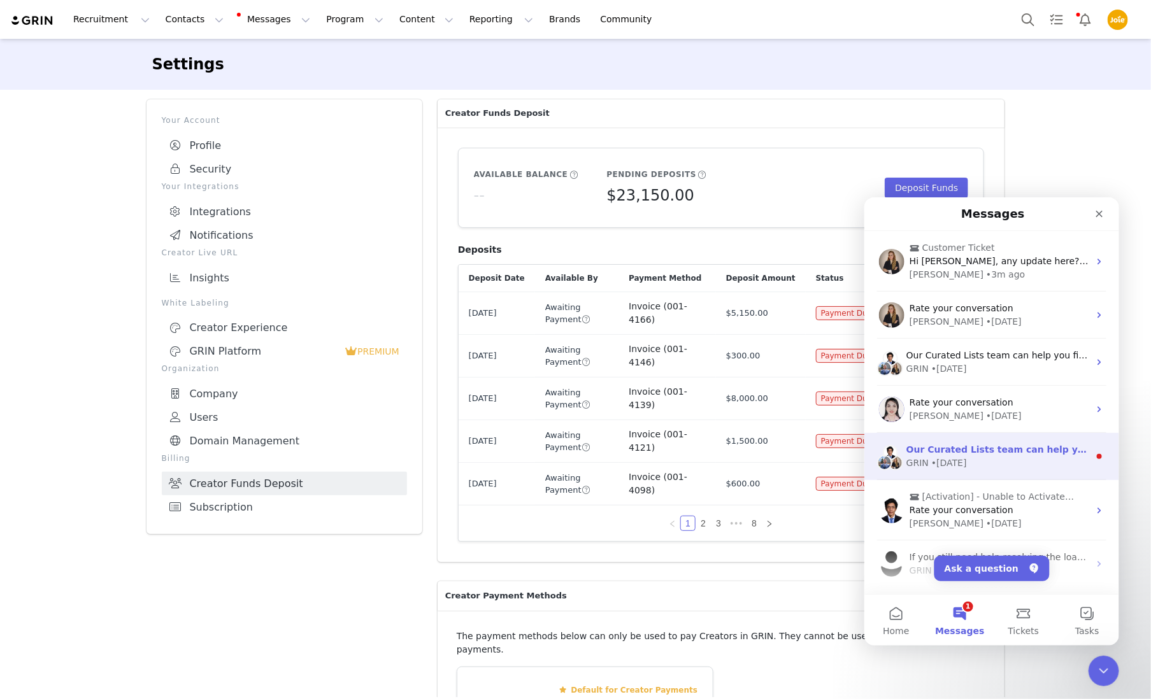
click at [994, 460] on div "GRIN • [DATE]" at bounding box center [997, 462] width 183 height 13
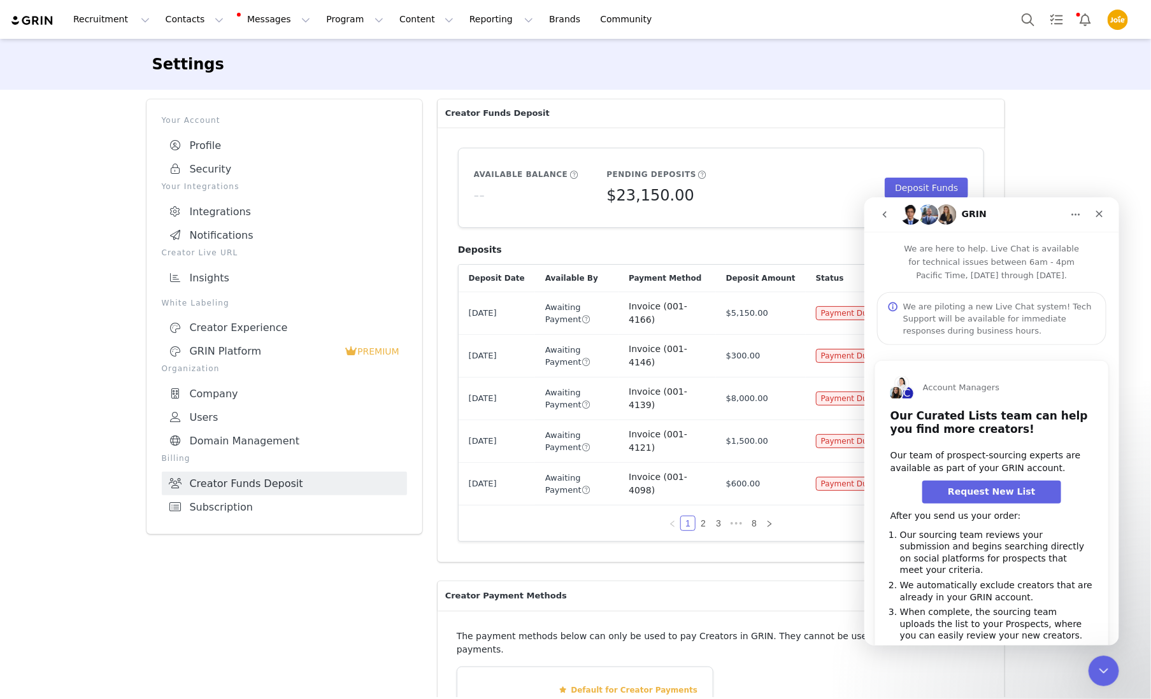
scroll to position [27, 0]
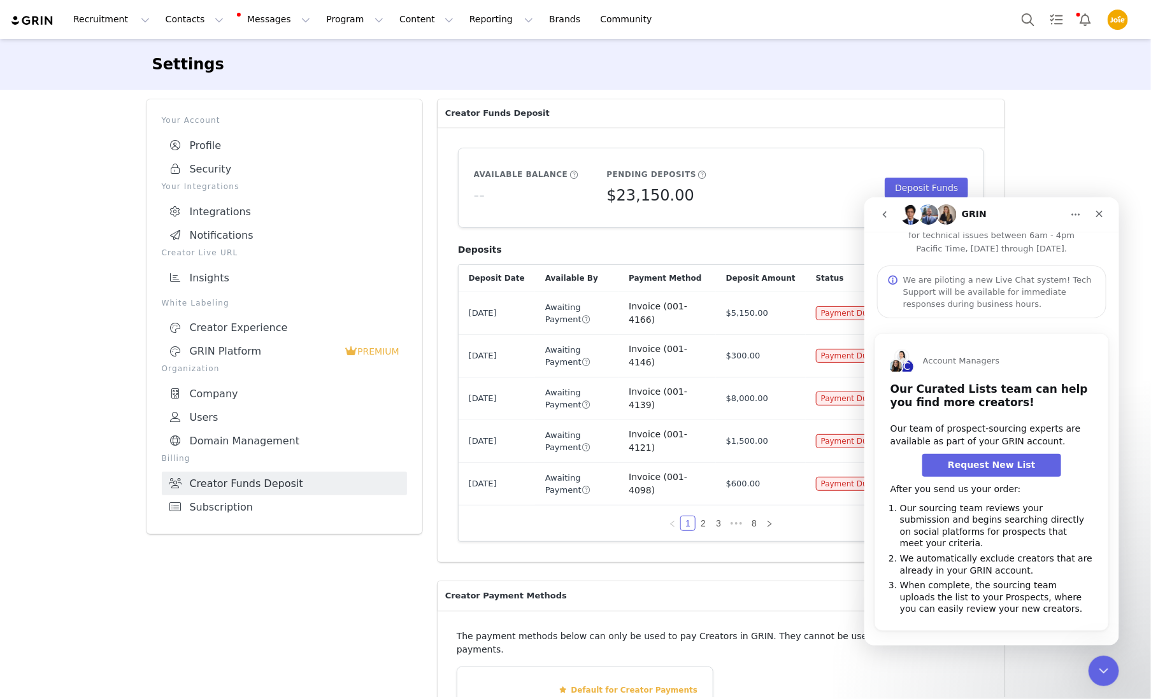
click at [881, 211] on icon "go back" at bounding box center [884, 214] width 10 height 10
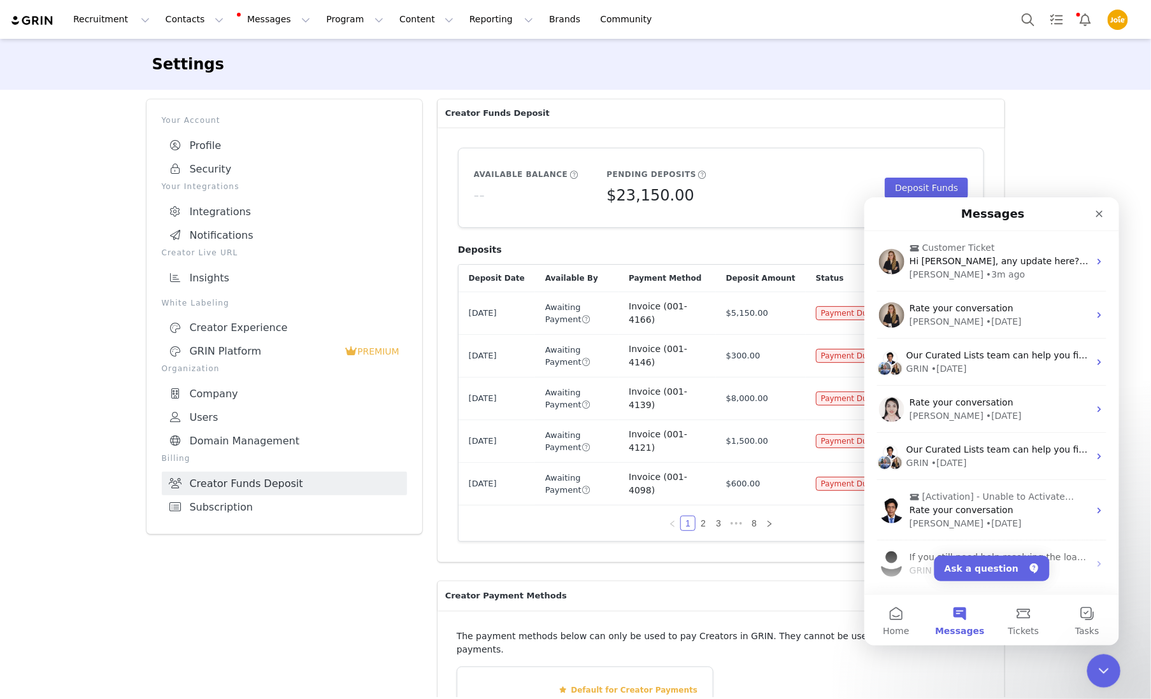
click at [1113, 668] on div "Close Intercom Messenger" at bounding box center [1102, 669] width 31 height 31
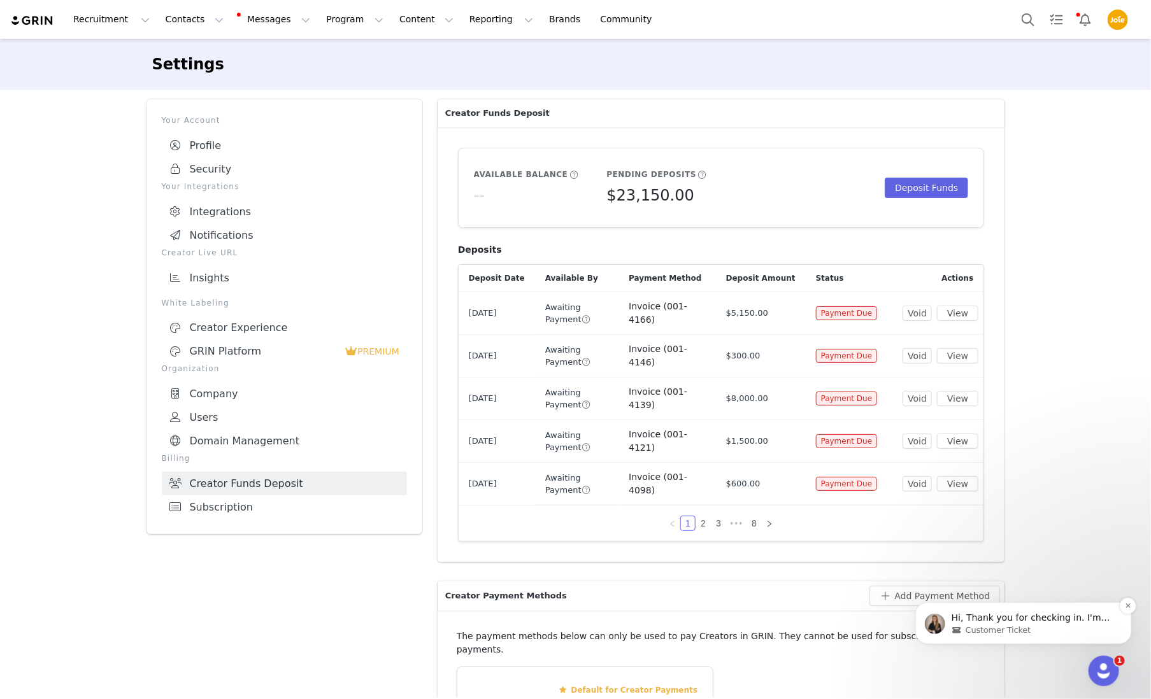
click at [1026, 618] on span "Hi, Thank you for checking in. I'm now waiting for our billing team's response …" at bounding box center [1030, 648] width 159 height 73
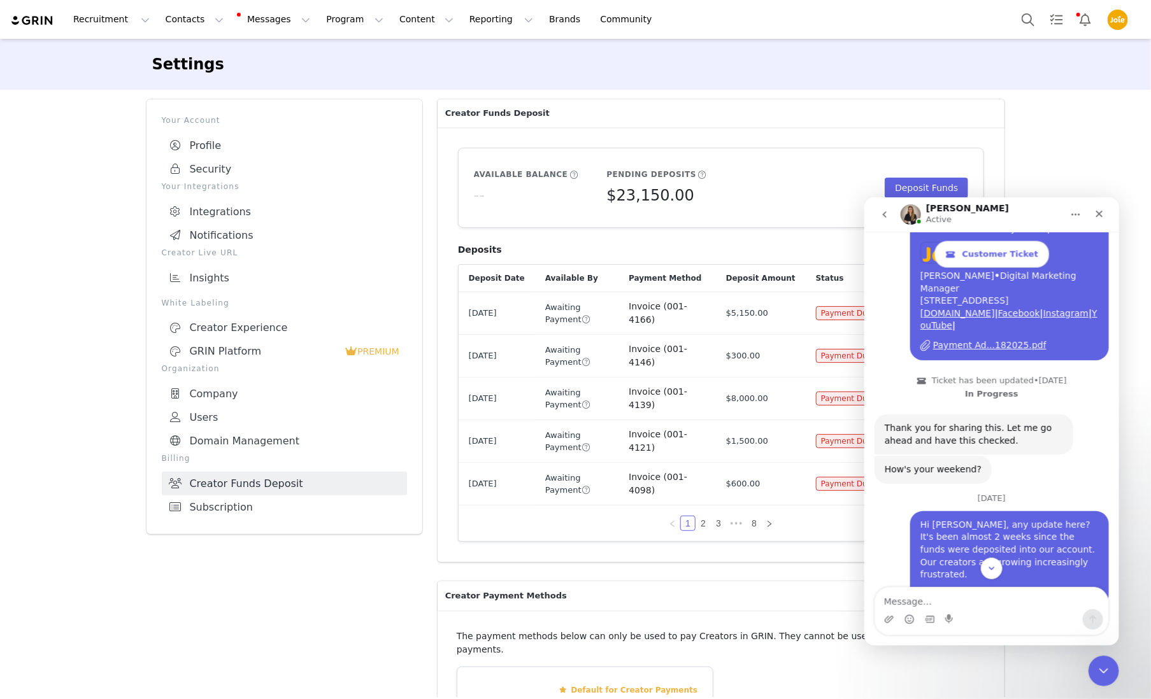
scroll to position [3832, 0]
type textarea "Amazing thank you!"
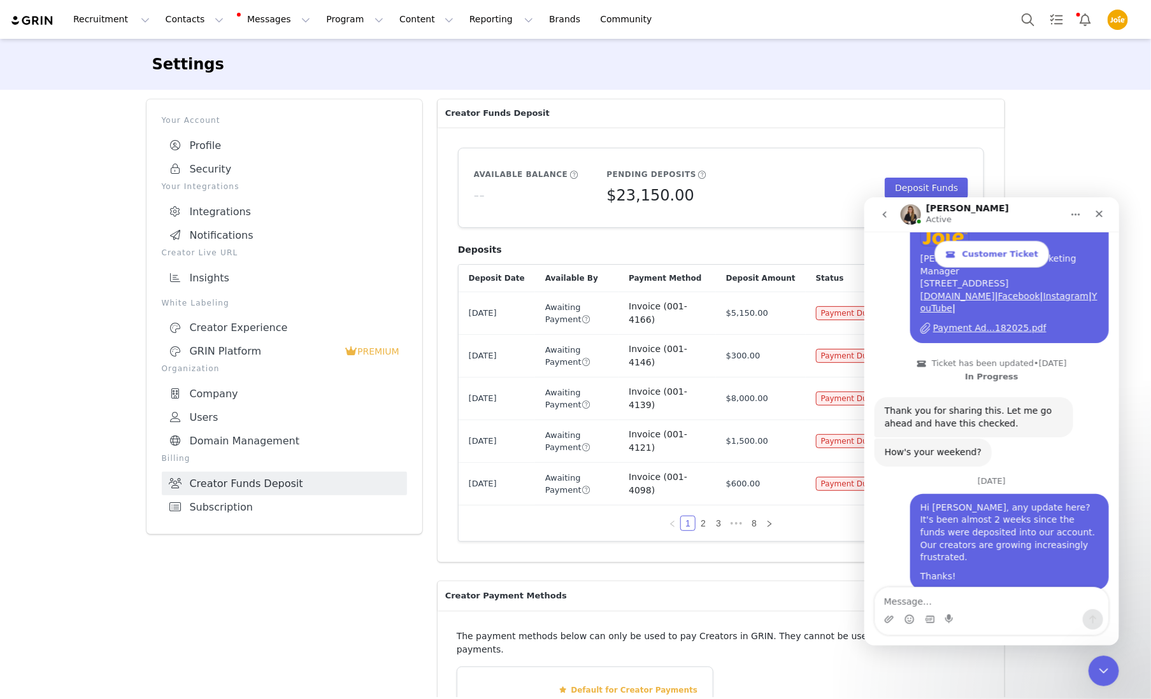
click at [883, 210] on icon "go back" at bounding box center [884, 214] width 10 height 10
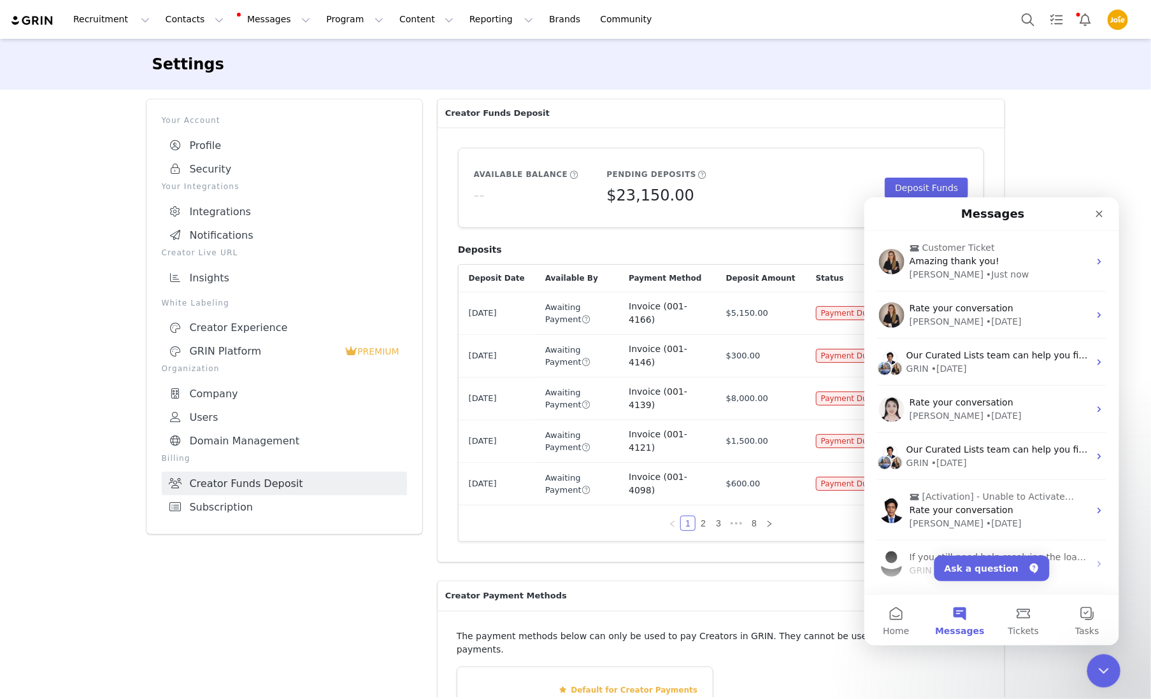
click at [1097, 666] on icon "Close Intercom Messenger" at bounding box center [1101, 669] width 15 height 15
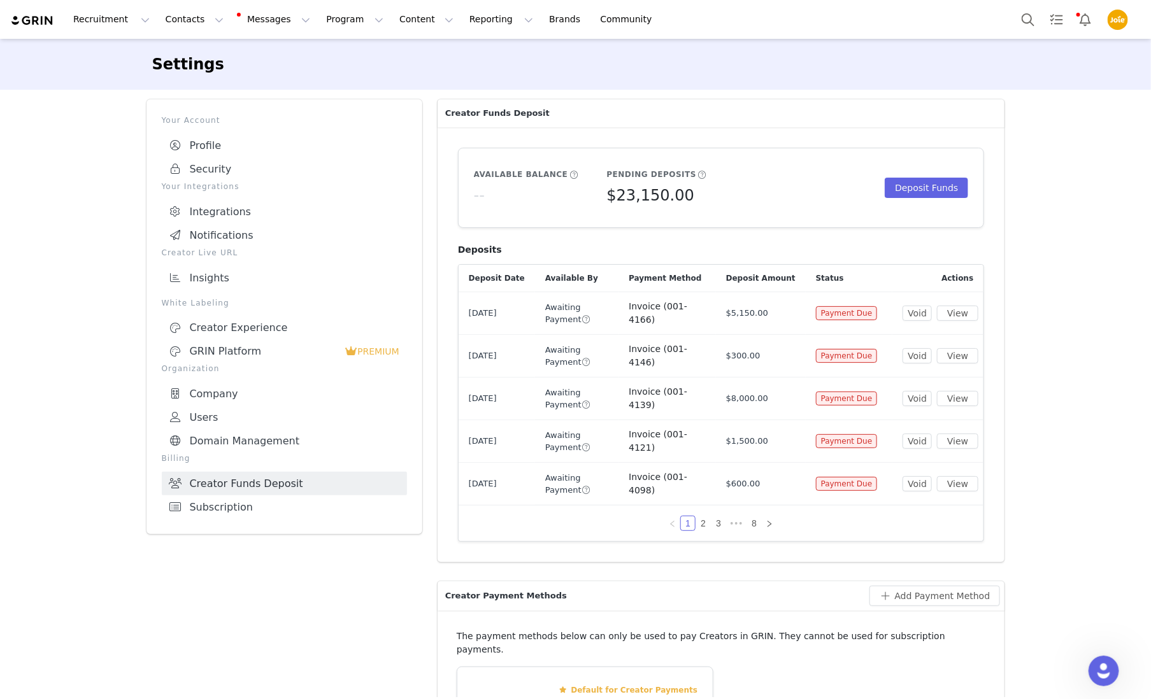
click at [241, 632] on div "Your Account Profile Security Your Integrations Integrations Notifications Crea…" at bounding box center [284, 575] width 291 height 967
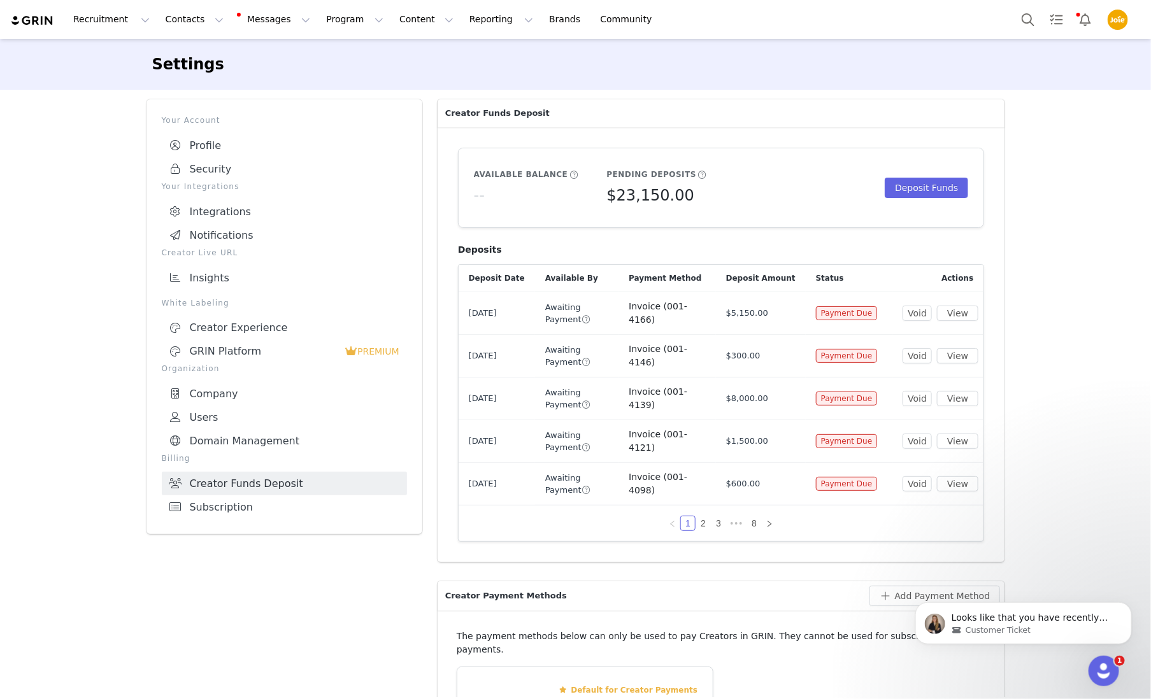
click at [101, 470] on div "Settings Your Account Profile Security Your Integrations Integrations Notificat…" at bounding box center [575, 550] width 1151 height 1022
click at [1046, 615] on span "Looks like that you have recently shared with us not a payment remittance . May…" at bounding box center [1032, 674] width 162 height 124
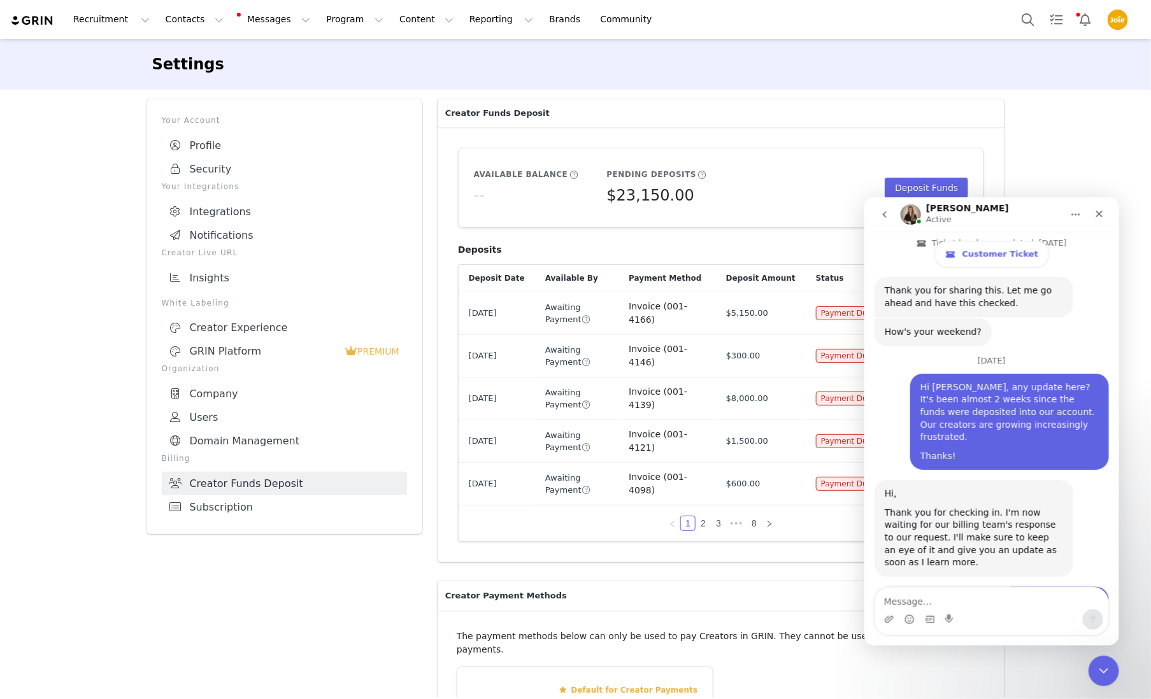
scroll to position [4025, 0]
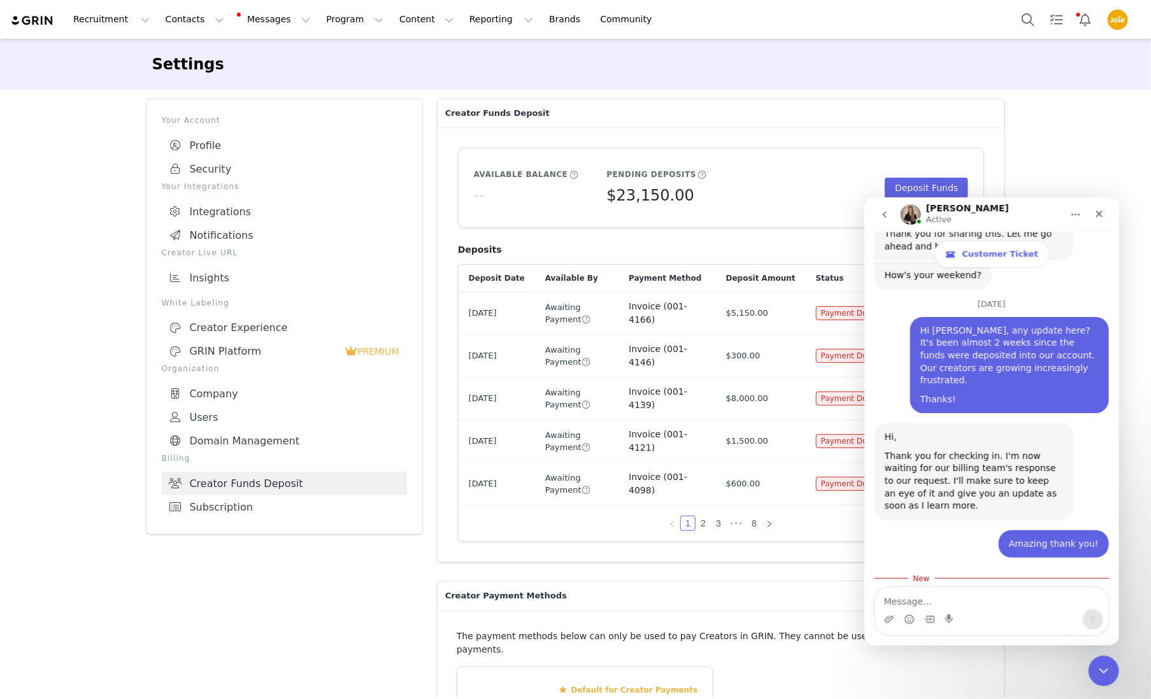
drag, startPoint x: 884, startPoint y: 456, endPoint x: 1006, endPoint y: 541, distance: 148.6
click at [1006, 625] on div "Looks like that you have recently shared with us not a payment remittance . May…" at bounding box center [973, 681] width 178 height 112
copy div "Looks like that you have recently shared with us not a payment remittance . May…"
drag, startPoint x: 885, startPoint y: 455, endPoint x: 969, endPoint y: 542, distance: 121.6
click at [969, 625] on div "Looks like that you have recently shared with us not a payment remittance . May…" at bounding box center [973, 681] width 178 height 112
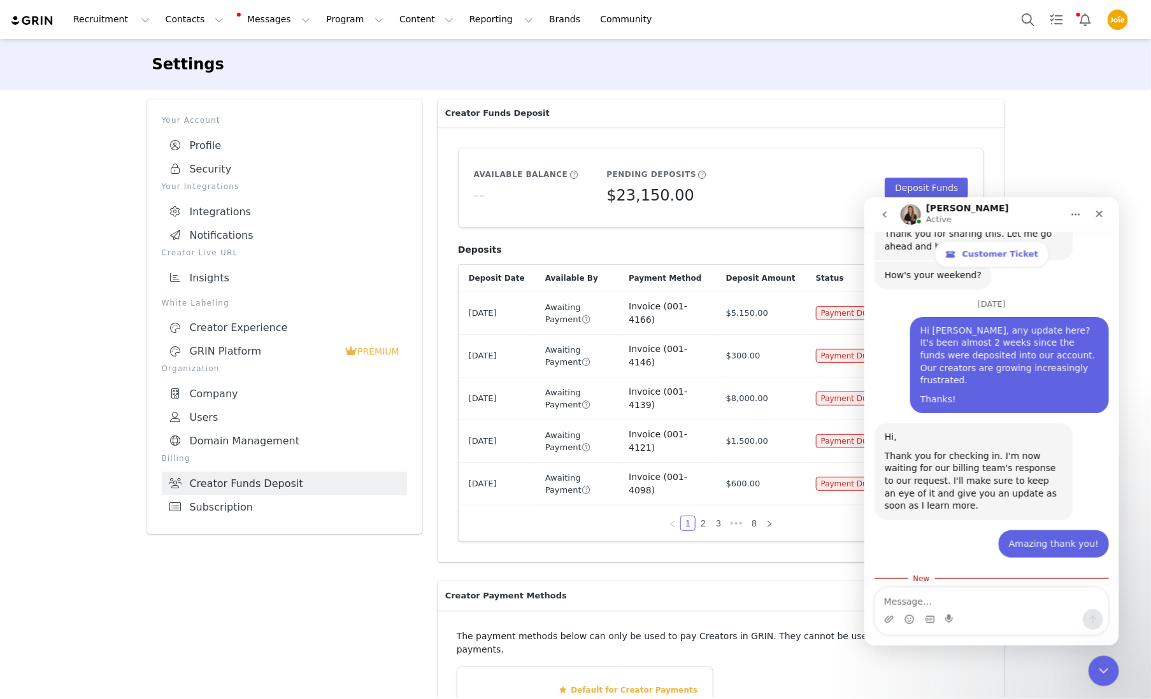
copy div "Looks like that you have recently shared with us not a payment remittance . May…"
click at [967, 606] on textarea "Message…" at bounding box center [990, 598] width 233 height 22
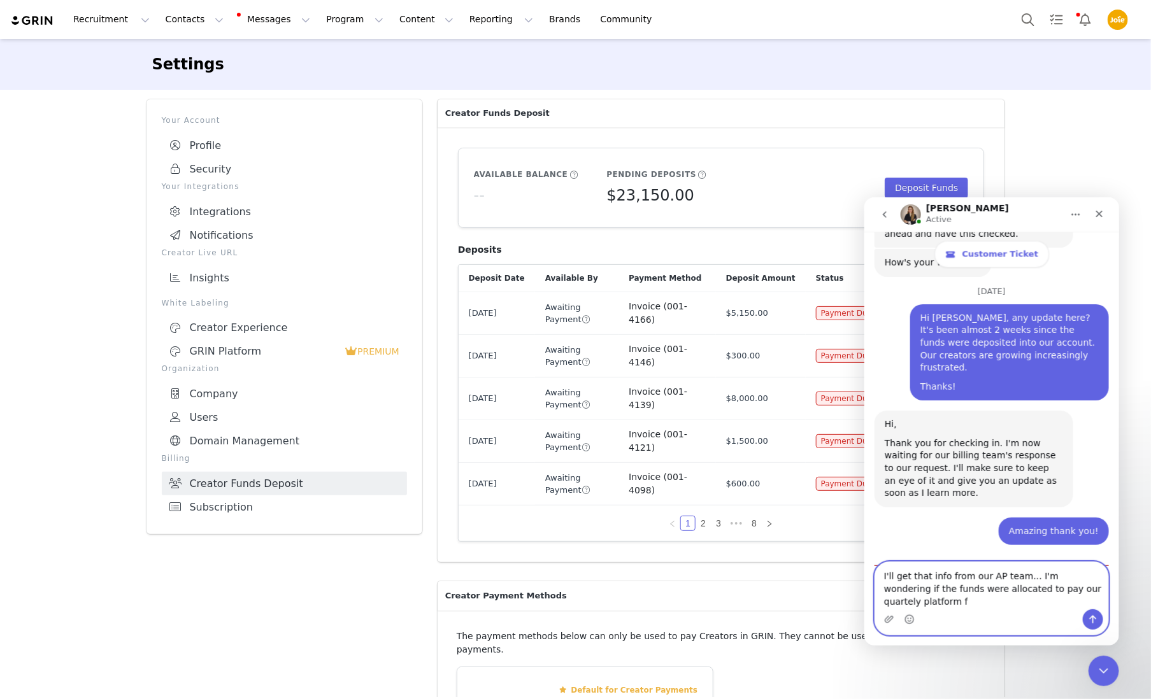
scroll to position [4051, 0]
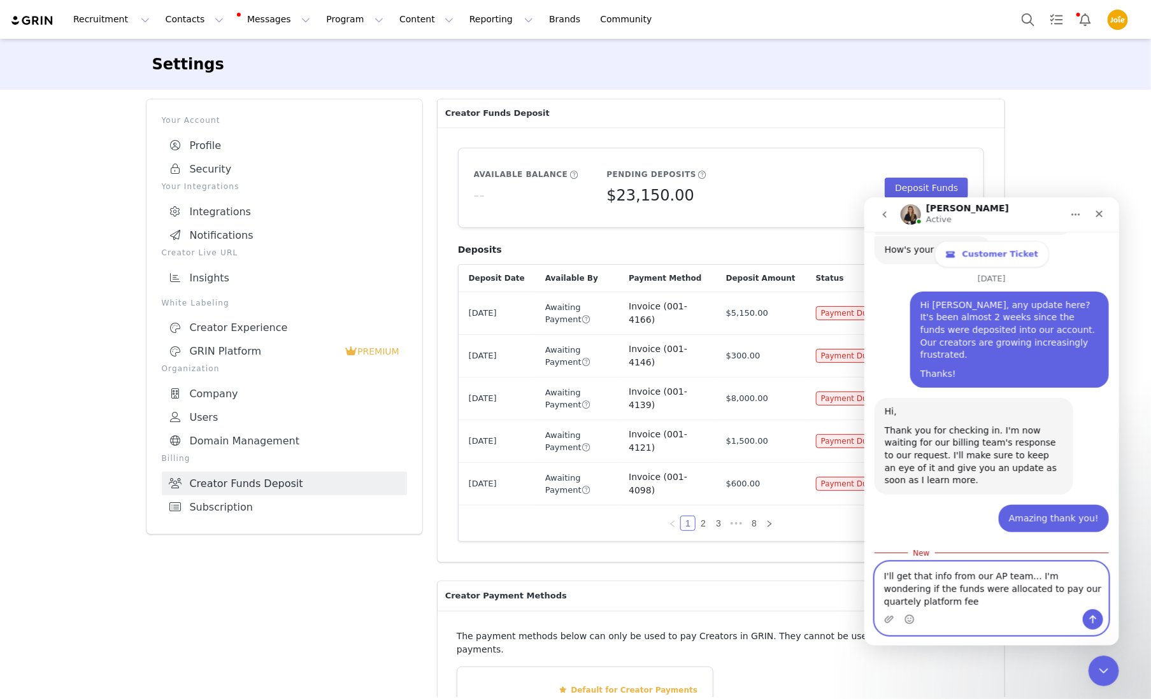
drag, startPoint x: 1057, startPoint y: 589, endPoint x: 1090, endPoint y: 588, distance: 32.5
click at [1058, 589] on textarea "I'll get that info from our AP team... I'm wondering if the funds were allocate…" at bounding box center [990, 585] width 233 height 47
click at [1024, 599] on textarea "I'll get that info from our AP team... I'm wondering if the funds were allocate…" at bounding box center [990, 585] width 233 height 47
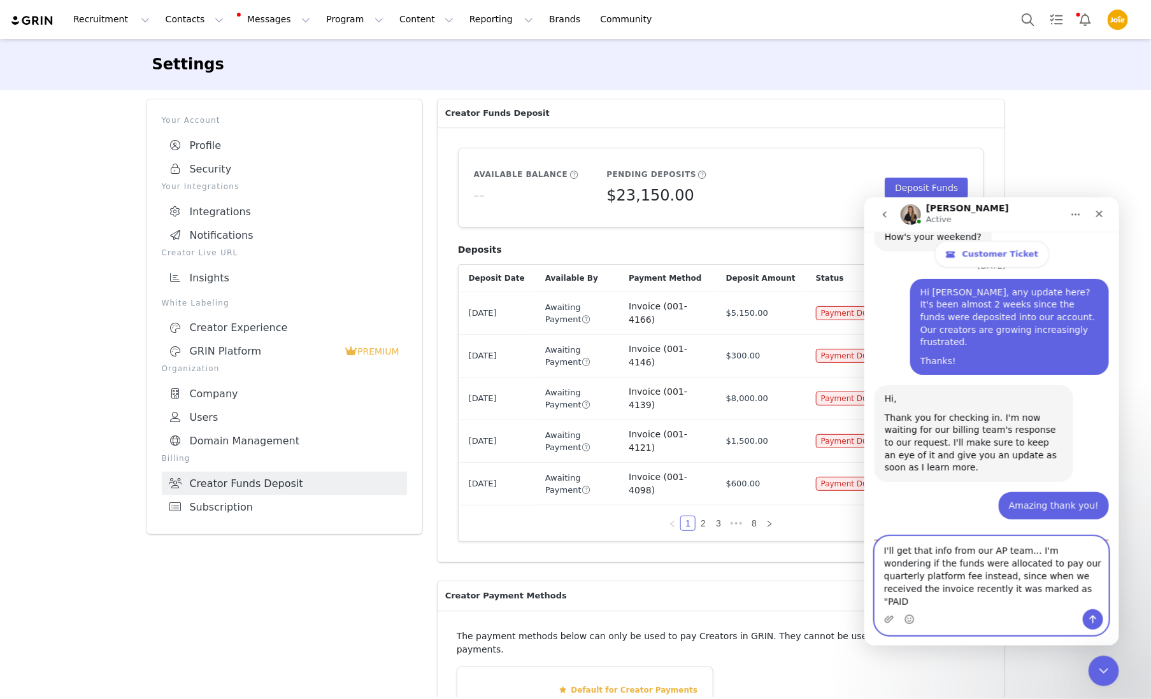
type textarea "I'll get that info from our AP team... I'm wondering if the funds were allocate…"
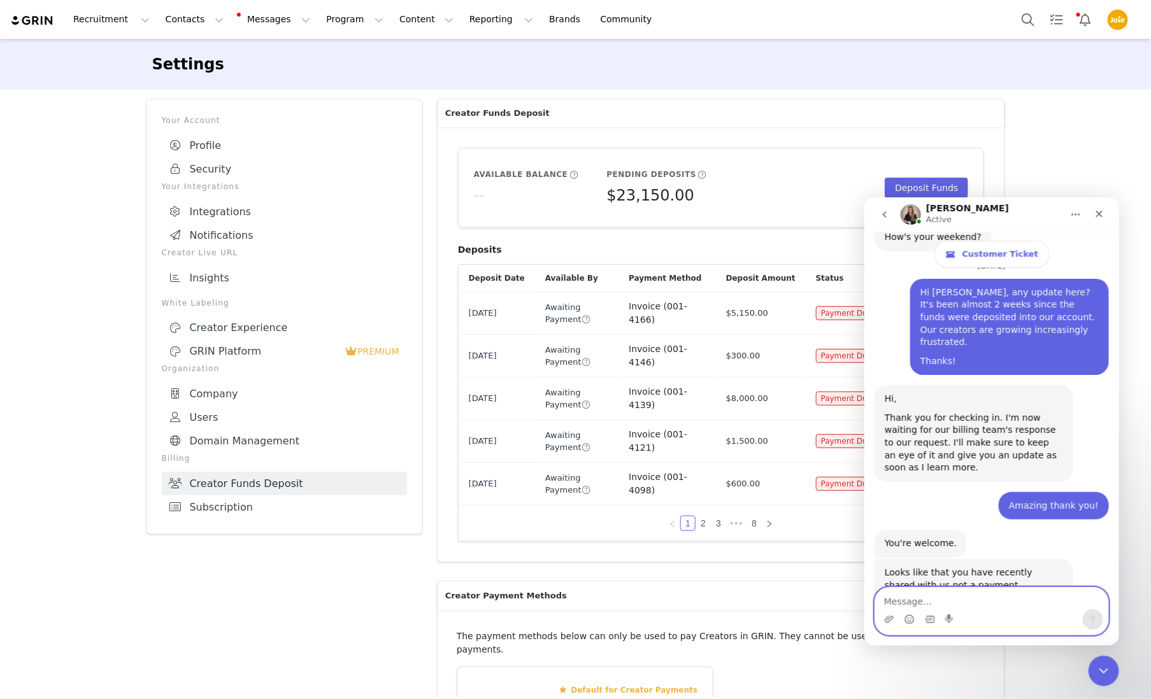
scroll to position [4092, 0]
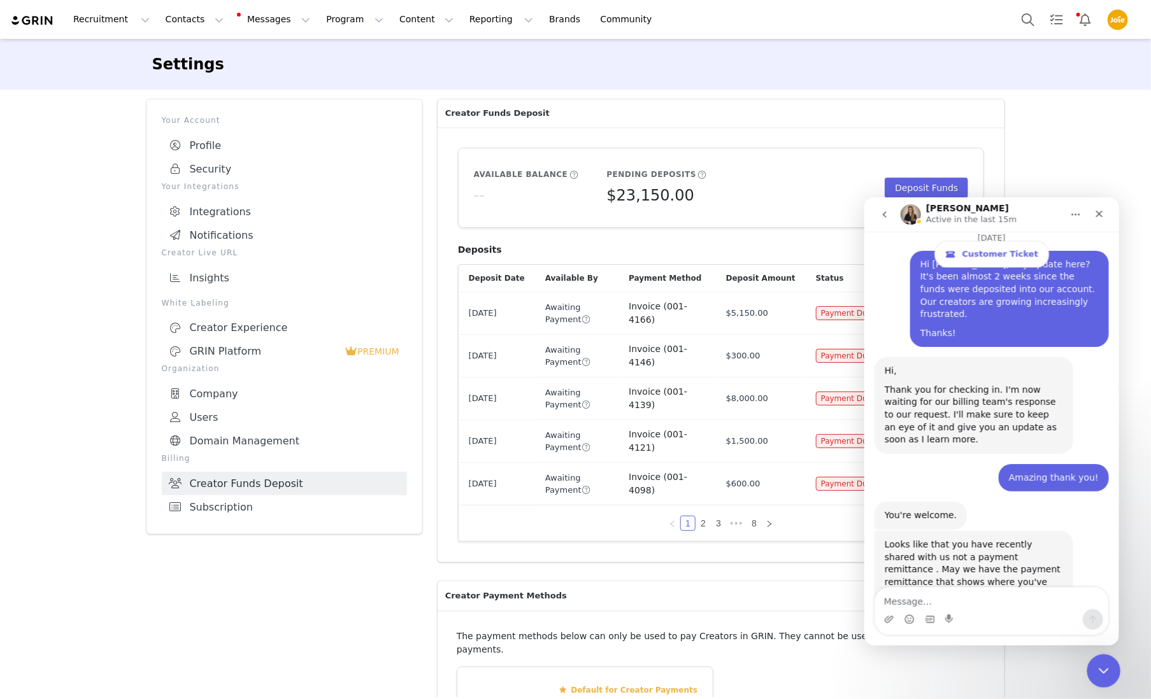
click at [1106, 674] on icon "Close Intercom Messenger" at bounding box center [1101, 669] width 15 height 15
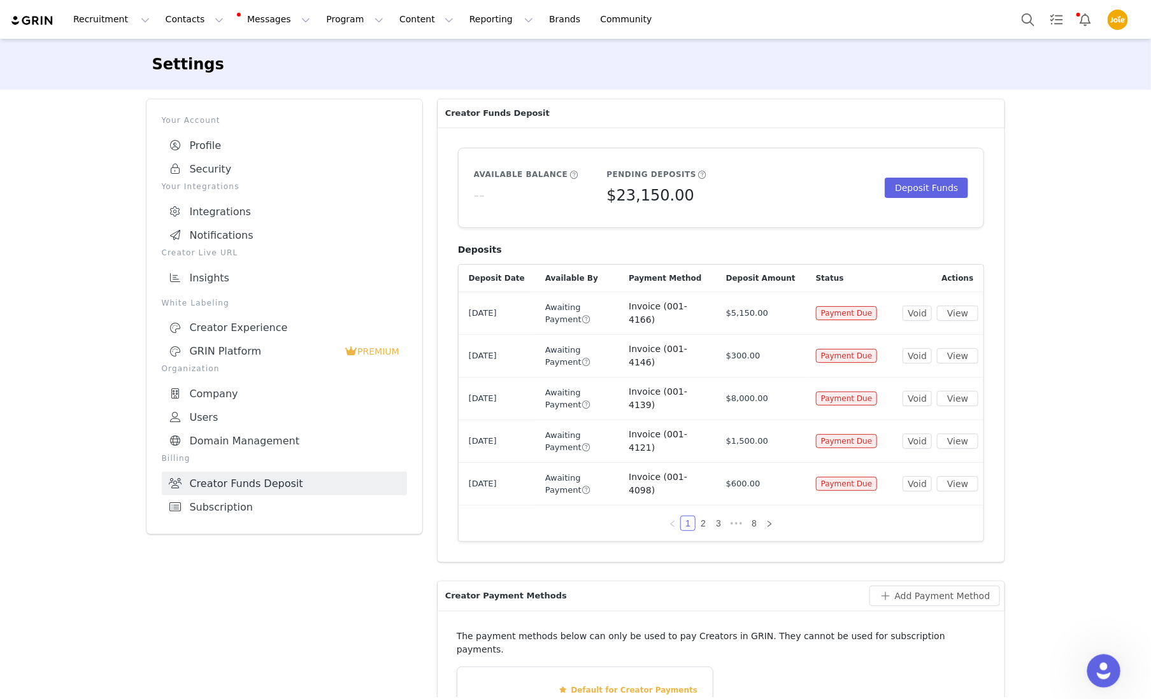
click at [1105, 669] on icon "Open Intercom Messenger" at bounding box center [1102, 669] width 21 height 21
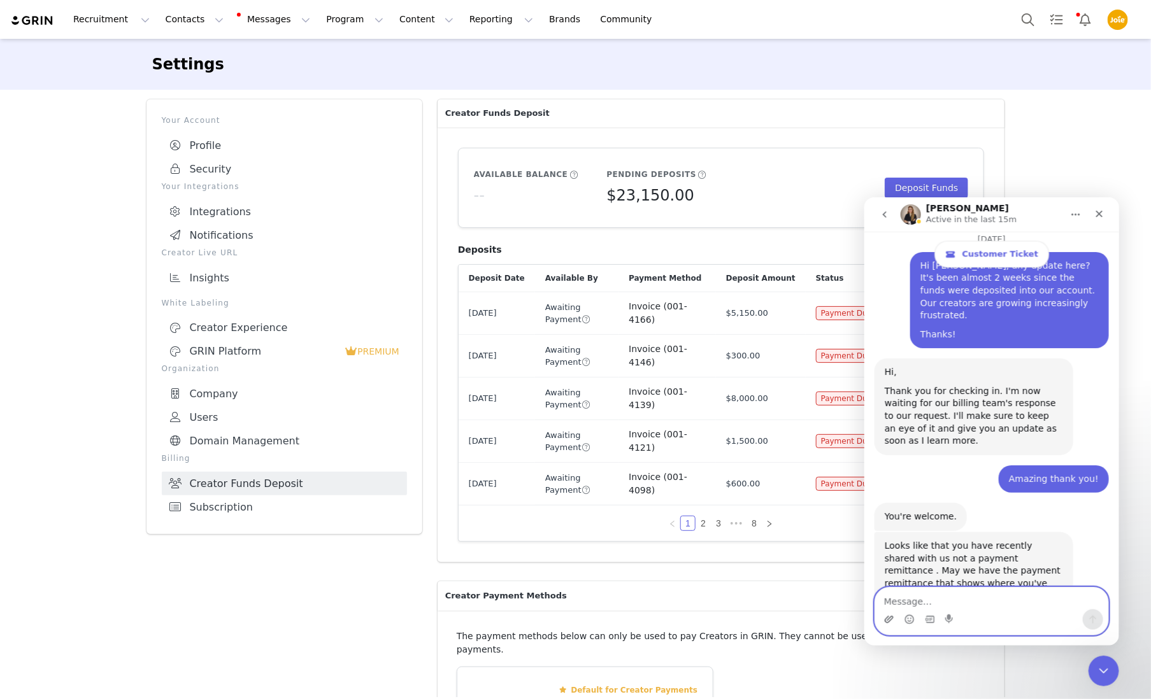
click at [886, 617] on icon "Upload attachment" at bounding box center [888, 618] width 9 height 7
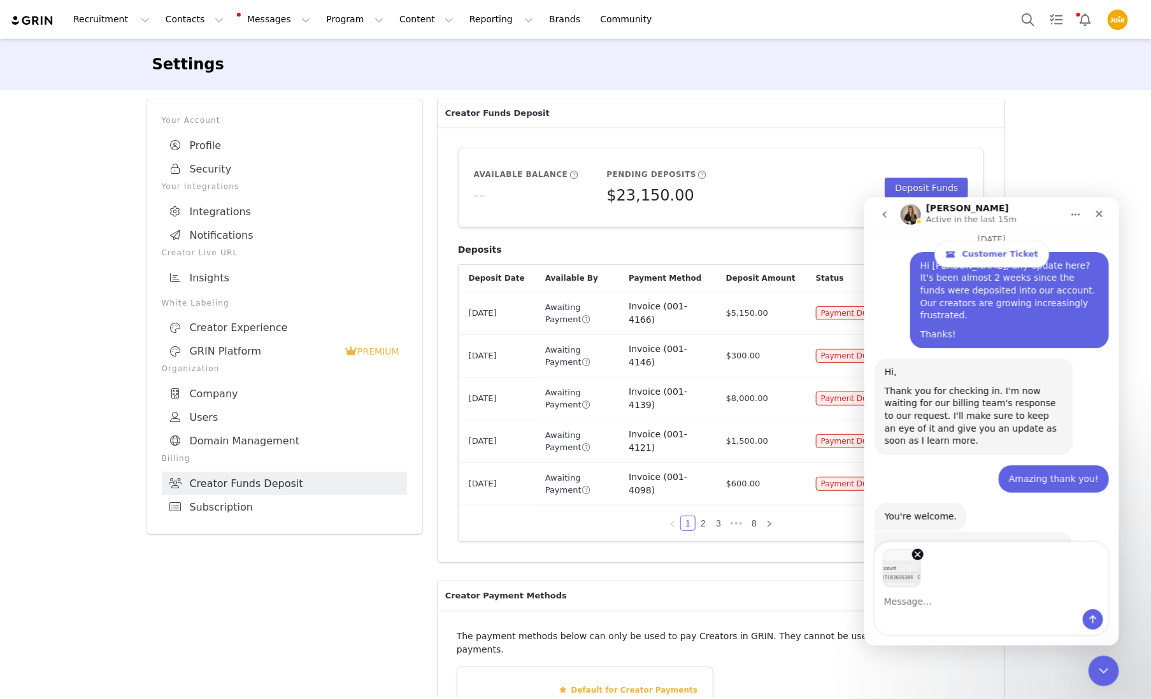
scroll to position [4137, 0]
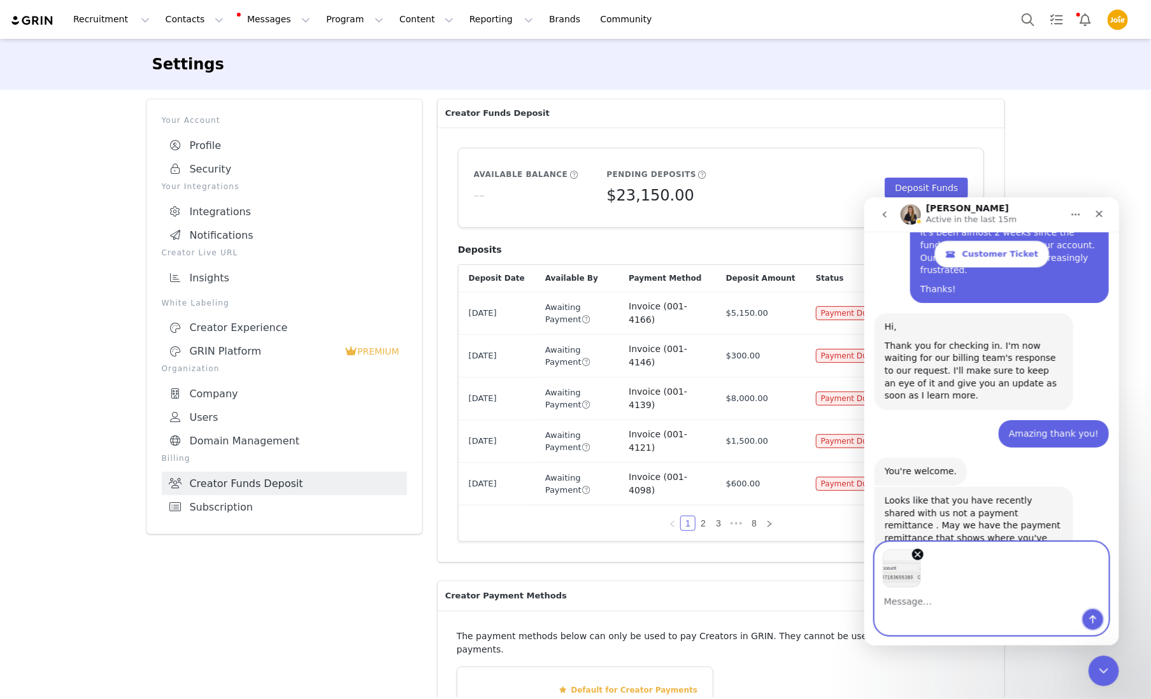
click at [1091, 620] on icon "Send a message…" at bounding box center [1092, 619] width 10 height 10
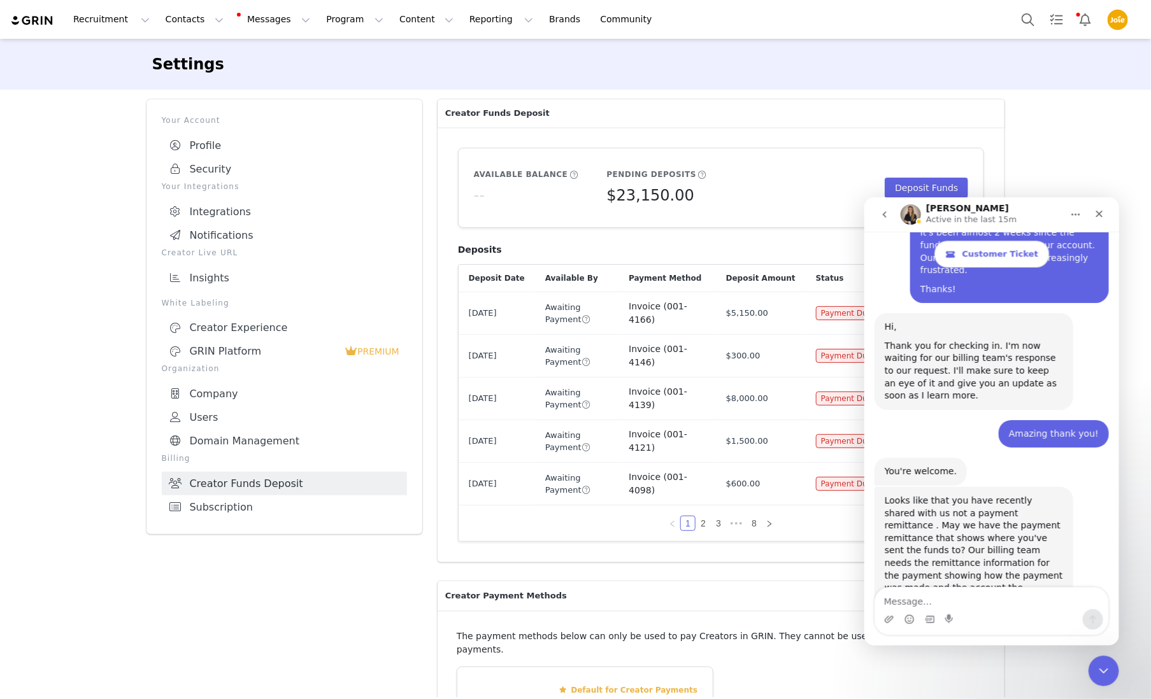
scroll to position [4140, 0]
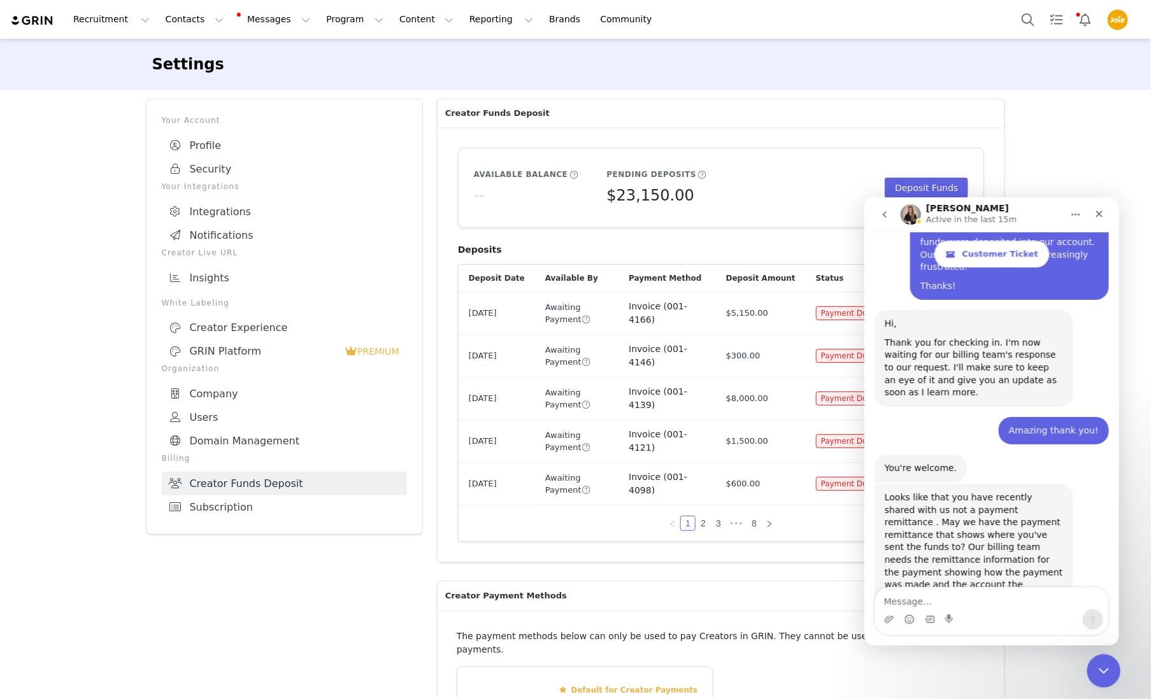
click at [1104, 668] on icon "Close Intercom Messenger" at bounding box center [1101, 669] width 15 height 15
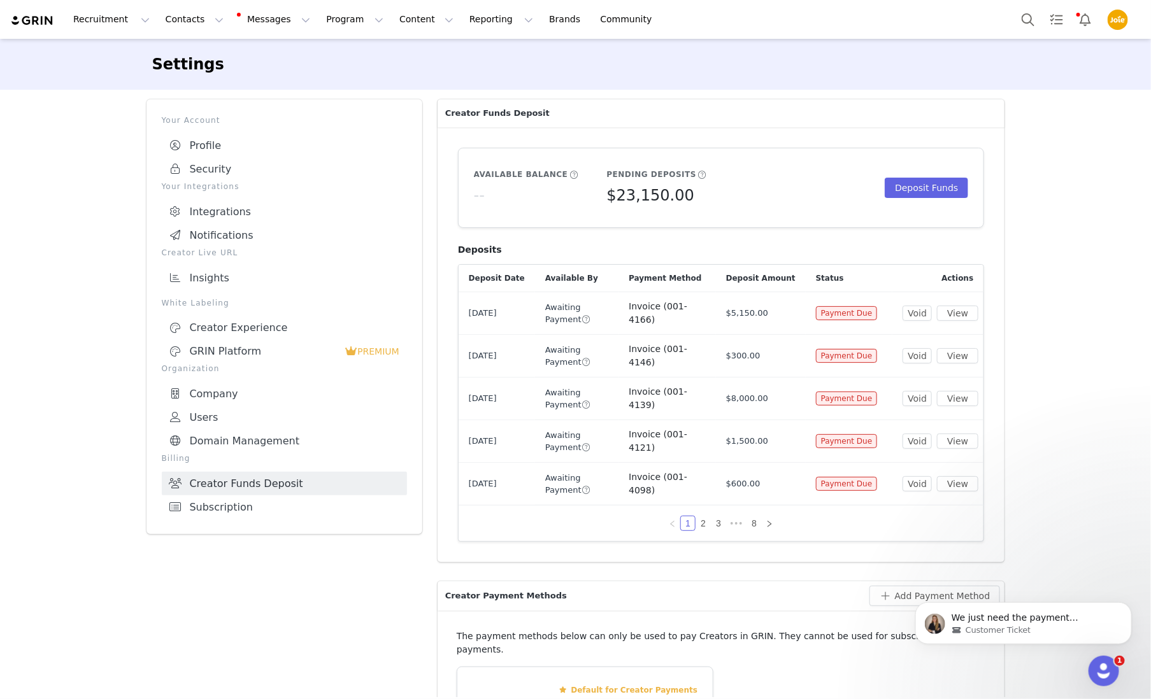
scroll to position [0, 0]
click at [1013, 618] on span "We just need the payment remittance so the billing team can see why your fund i…" at bounding box center [1028, 636] width 155 height 48
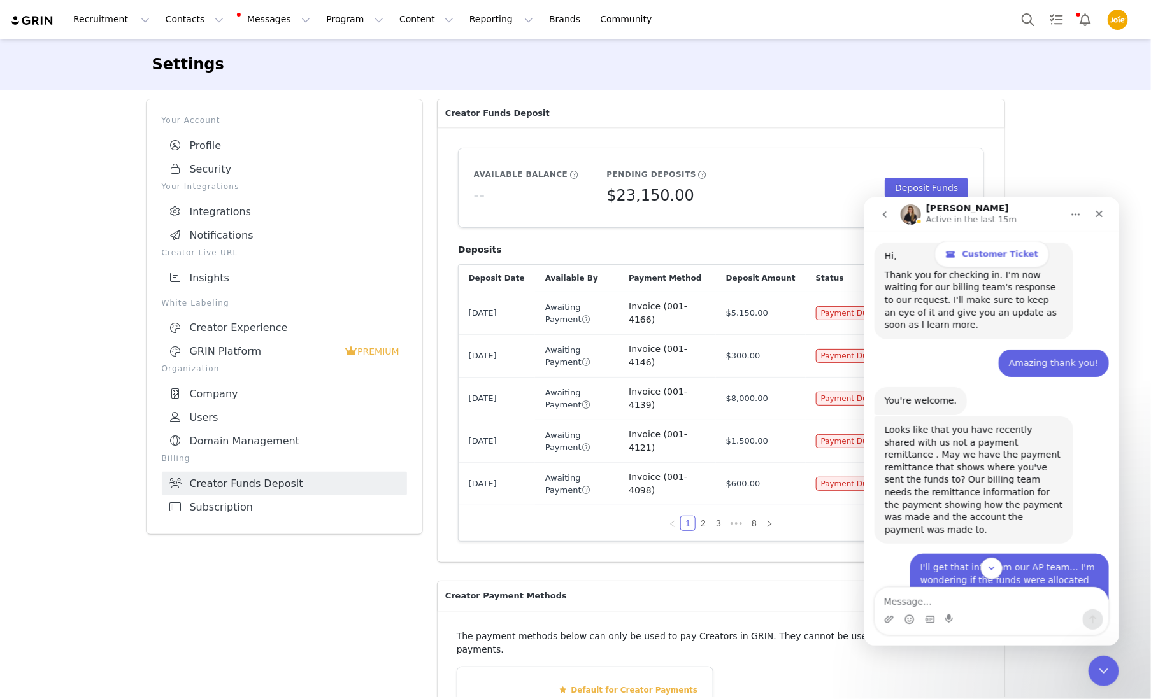
scroll to position [4253, 0]
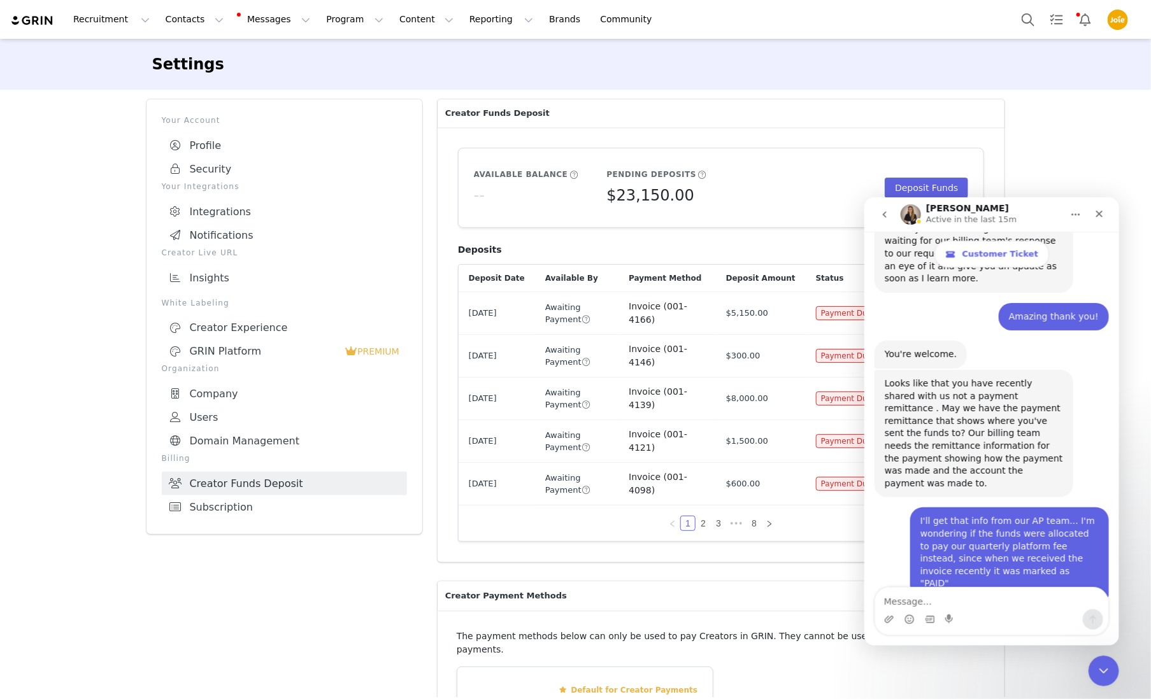
click at [1014, 606] on img "Joie says…" at bounding box center [1012, 622] width 171 height 32
click at [981, 599] on textarea "Message…" at bounding box center [990, 598] width 233 height 22
type textarea "can you not see the attachment above?"
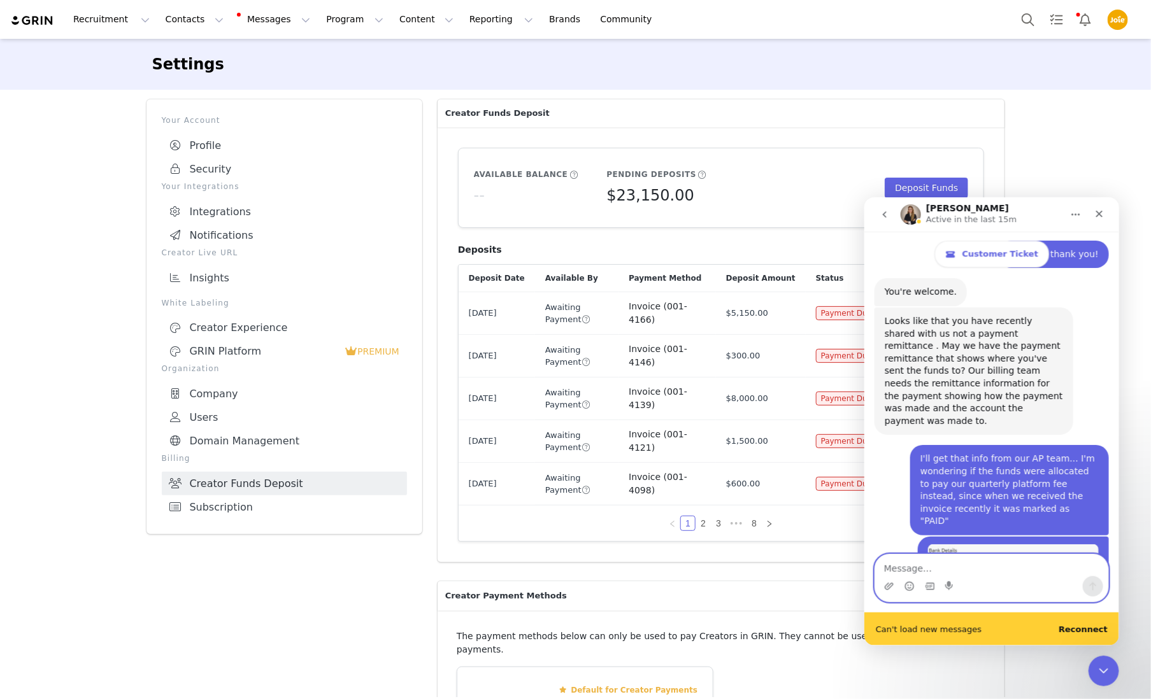
scroll to position [4316, 0]
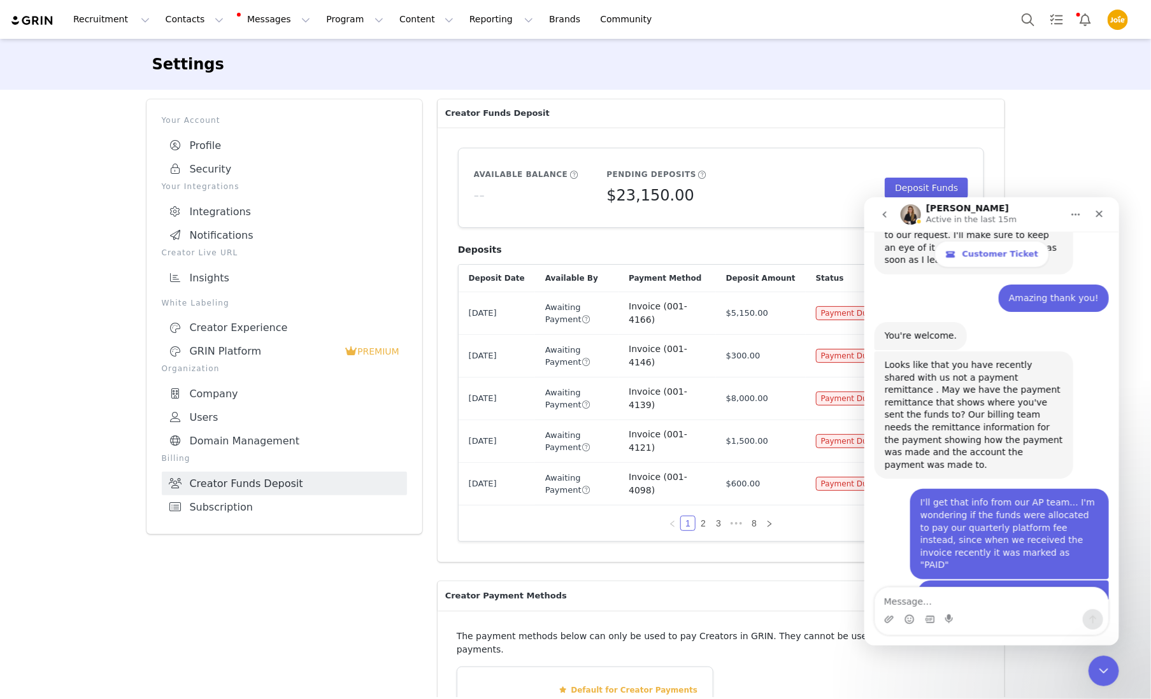
scroll to position [4270, 0]
click at [1108, 671] on icon "Close Intercom Messenger" at bounding box center [1101, 669] width 15 height 15
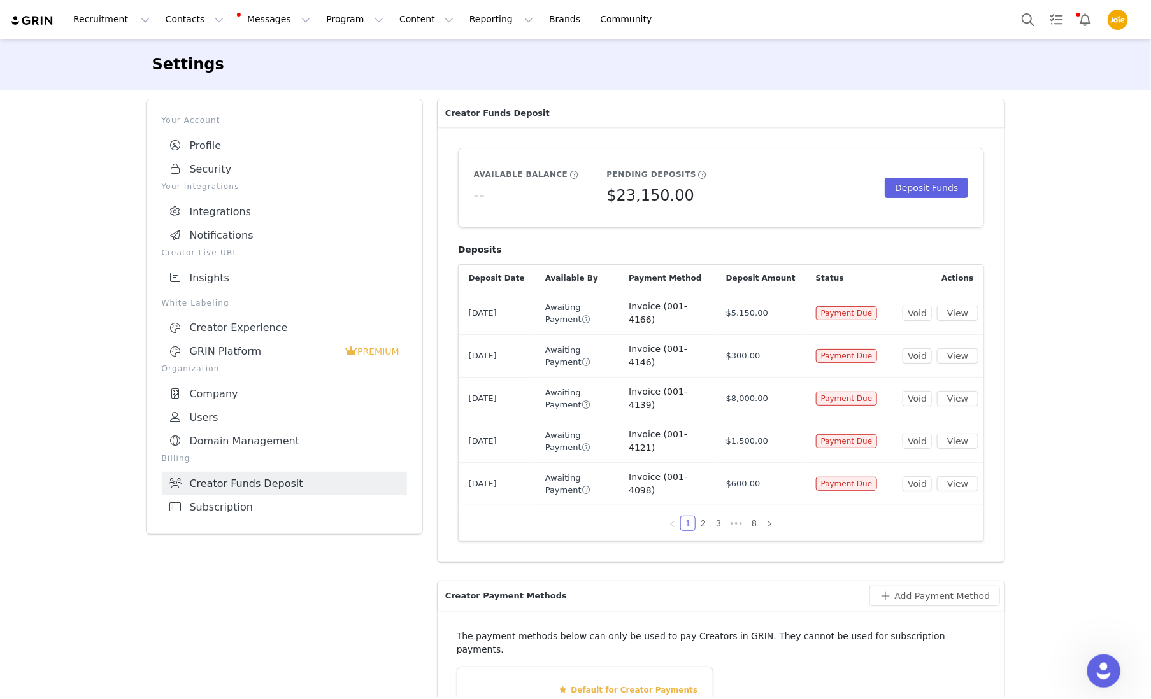
click at [1106, 671] on icon "Open Intercom Messenger" at bounding box center [1102, 669] width 21 height 21
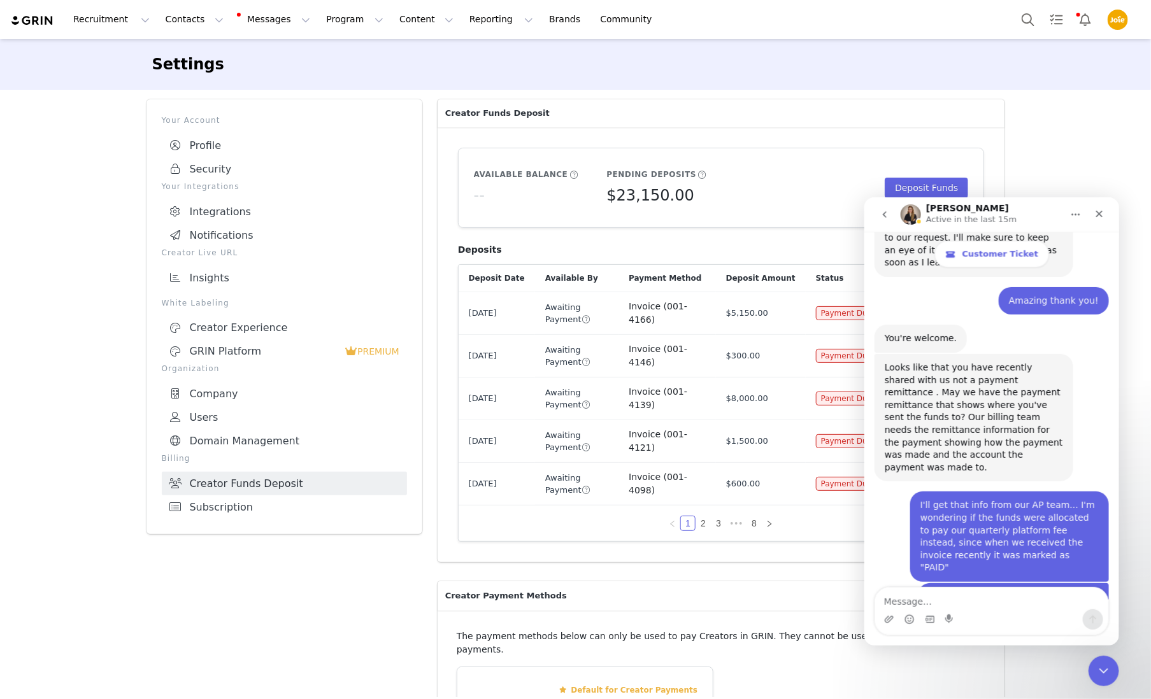
click at [1043, 590] on img "Joie says…" at bounding box center [1012, 606] width 171 height 32
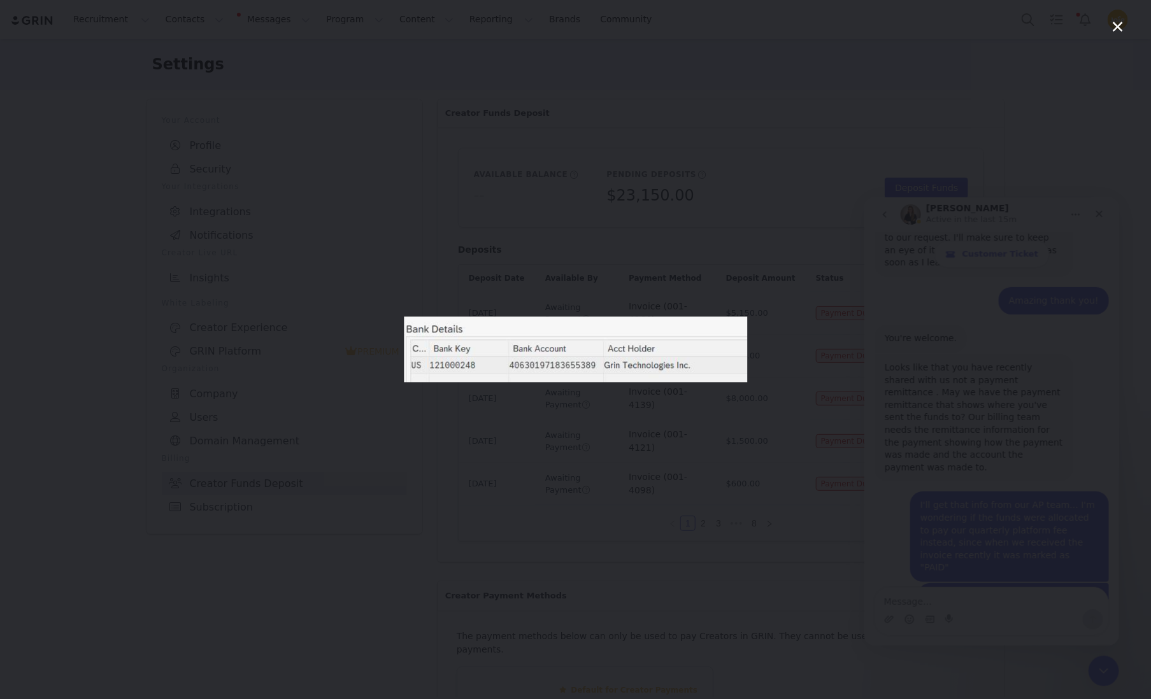
click at [1035, 454] on div "Intercom messenger" at bounding box center [575, 349] width 1151 height 699
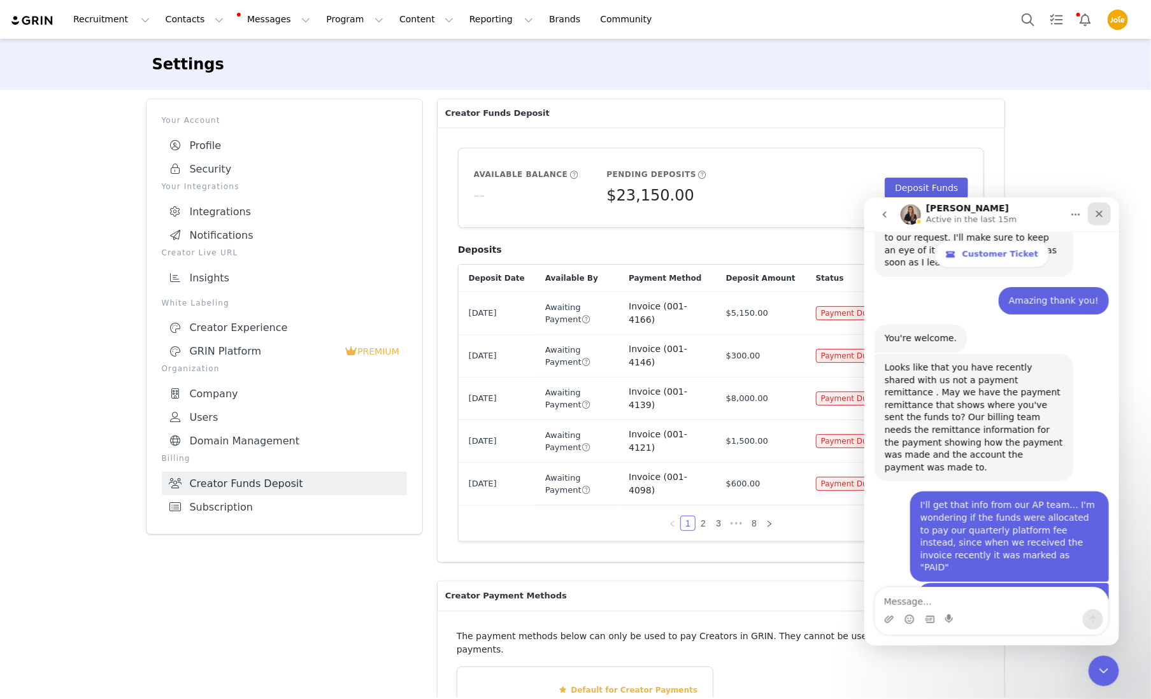
click at [1106, 207] on div "Close" at bounding box center [1098, 213] width 23 height 23
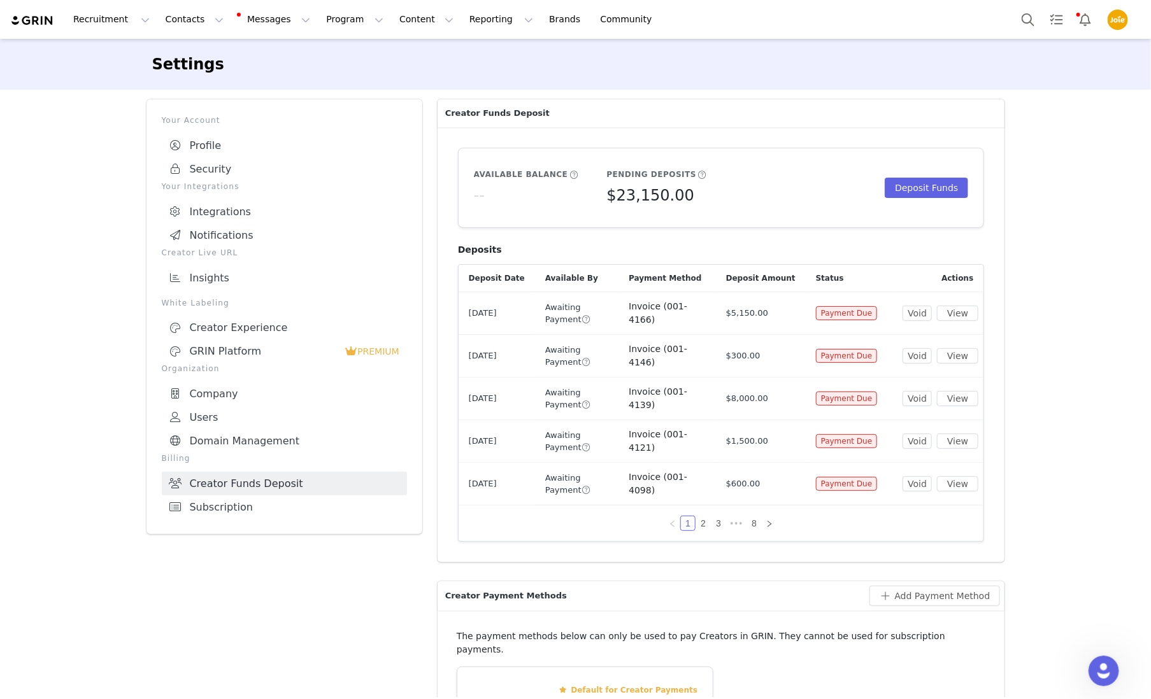
drag, startPoint x: 152, startPoint y: 617, endPoint x: 143, endPoint y: 620, distance: 9.5
click at [152, 617] on div "Your Account Profile Security Your Integrations Integrations Notifications Crea…" at bounding box center [284, 575] width 291 height 967
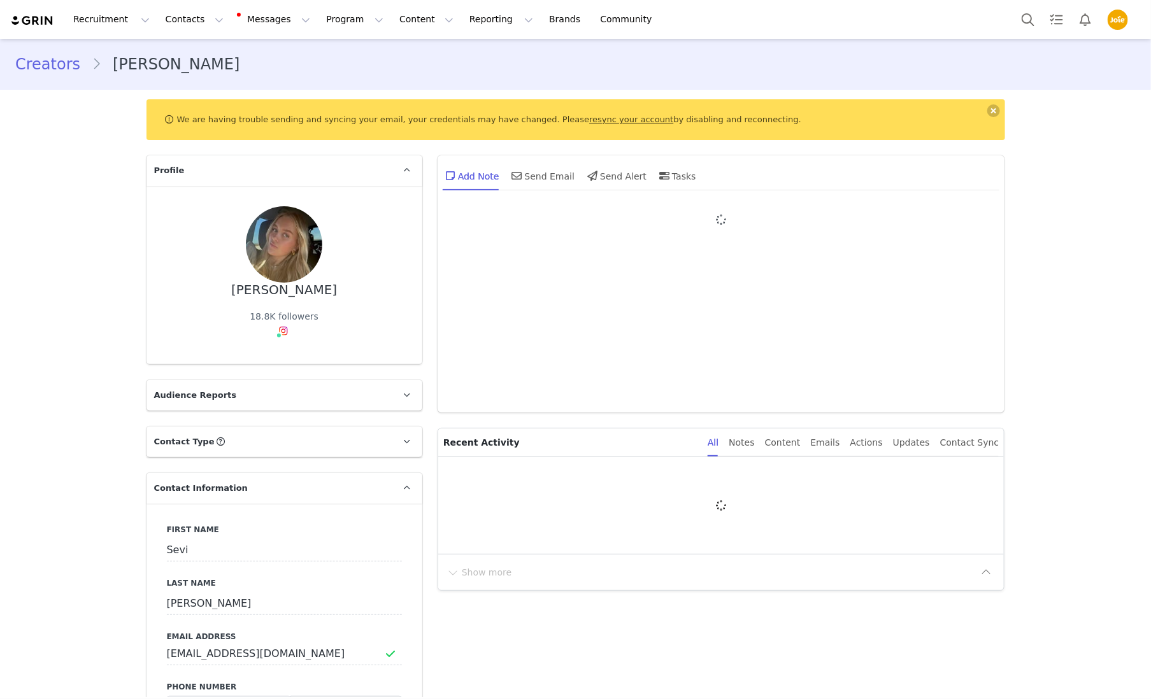
type input "+1 (United States)"
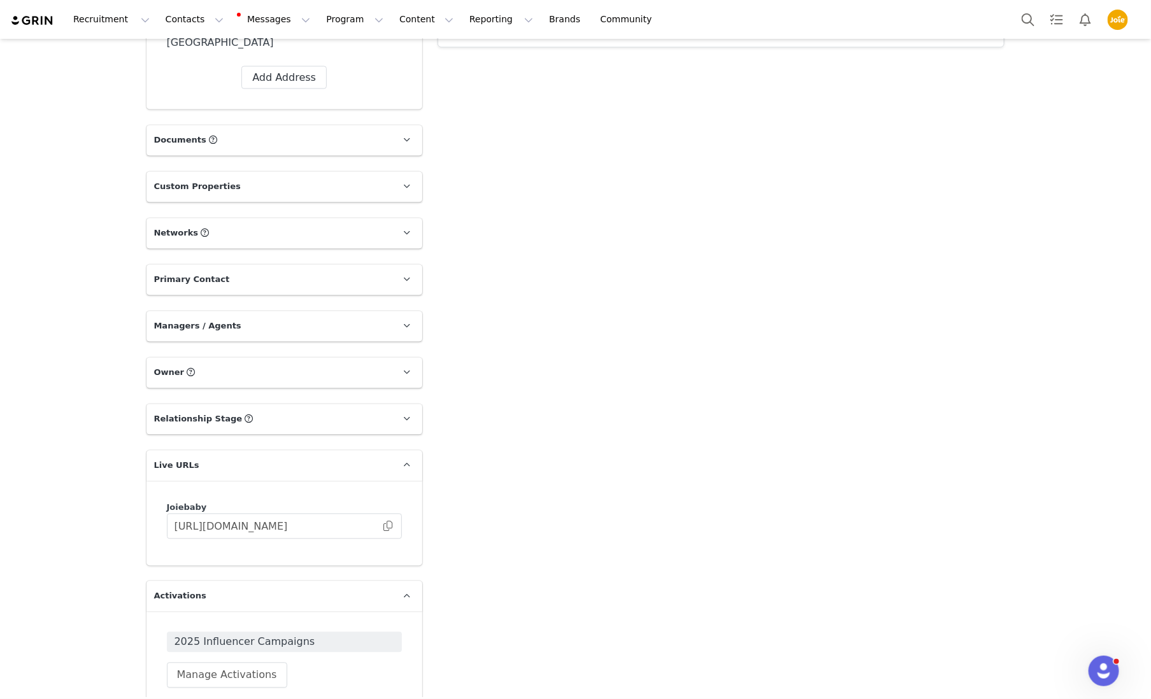
scroll to position [1101, 0]
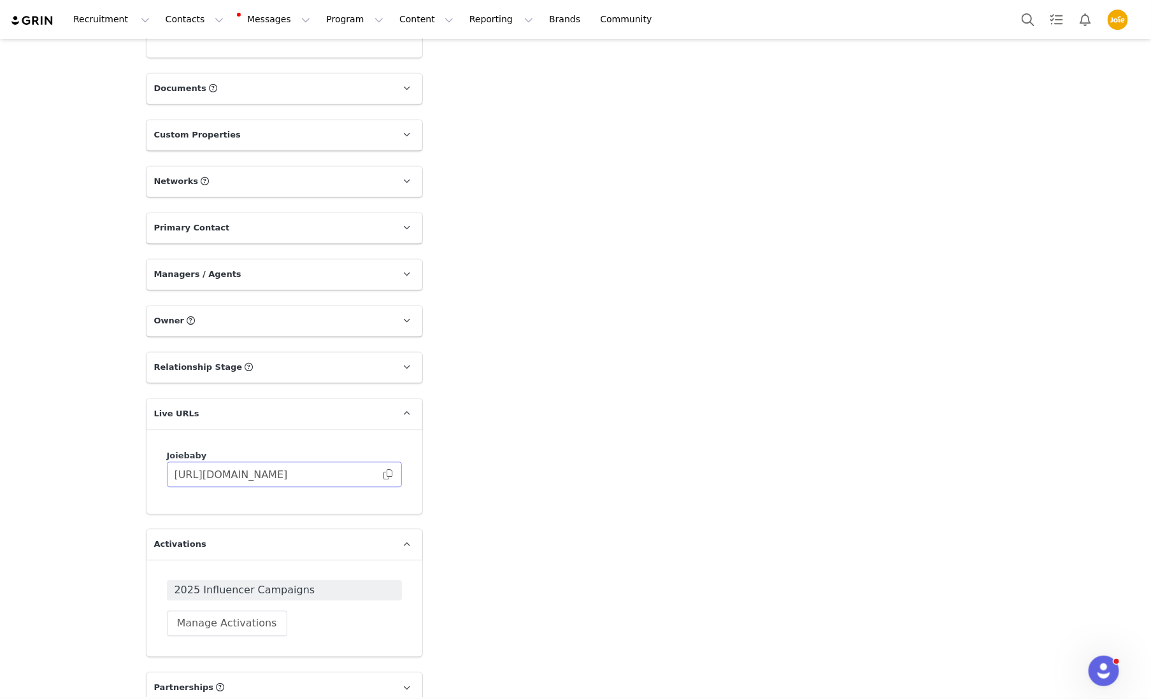
click at [386, 475] on span at bounding box center [387, 475] width 13 height 0
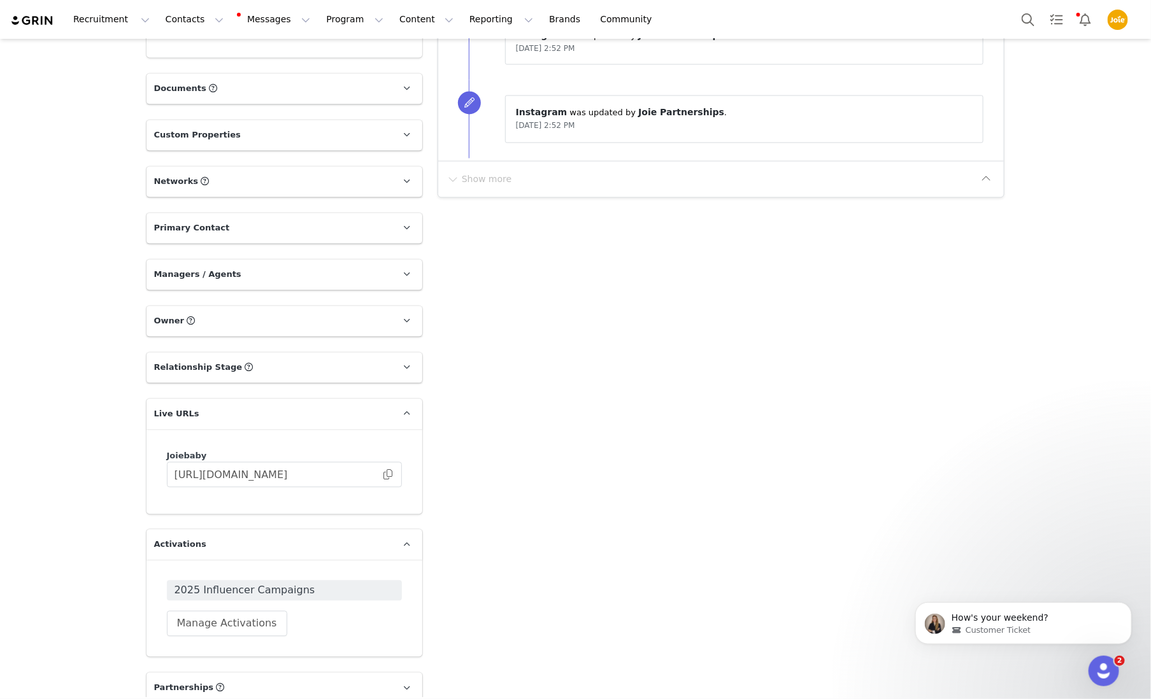
scroll to position [894, 0]
